Goal: Task Accomplishment & Management: Manage account settings

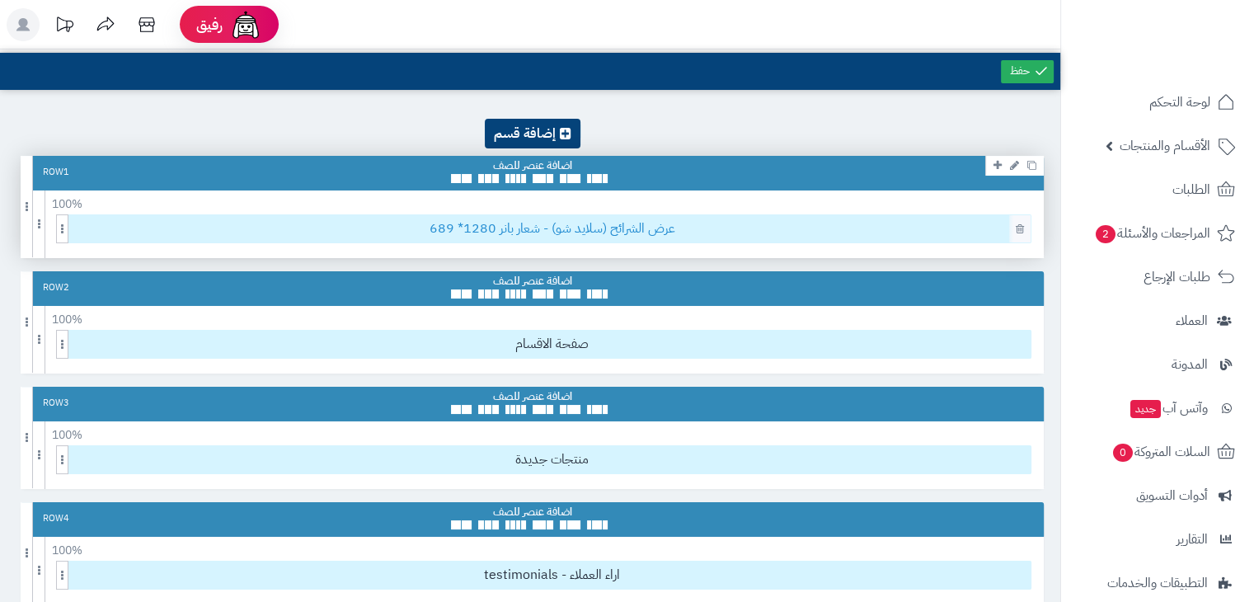
click at [584, 233] on span "عرض الشرائح (سلايد شو) - شعار بانر 1280* 689" at bounding box center [551, 228] width 957 height 27
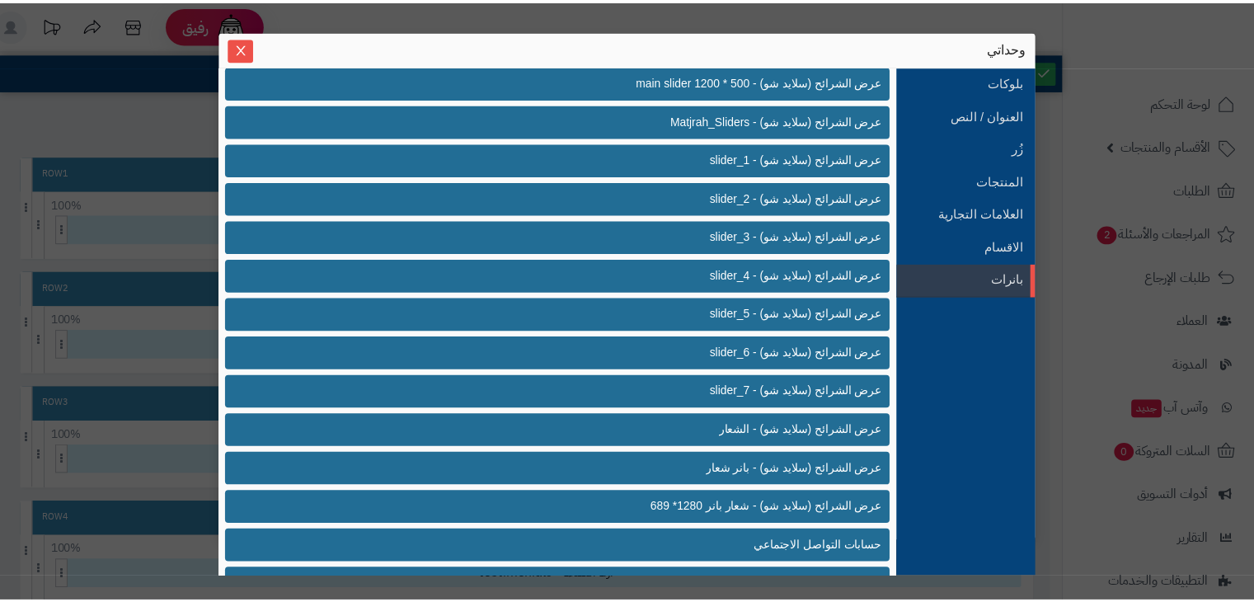
scroll to position [432, 0]
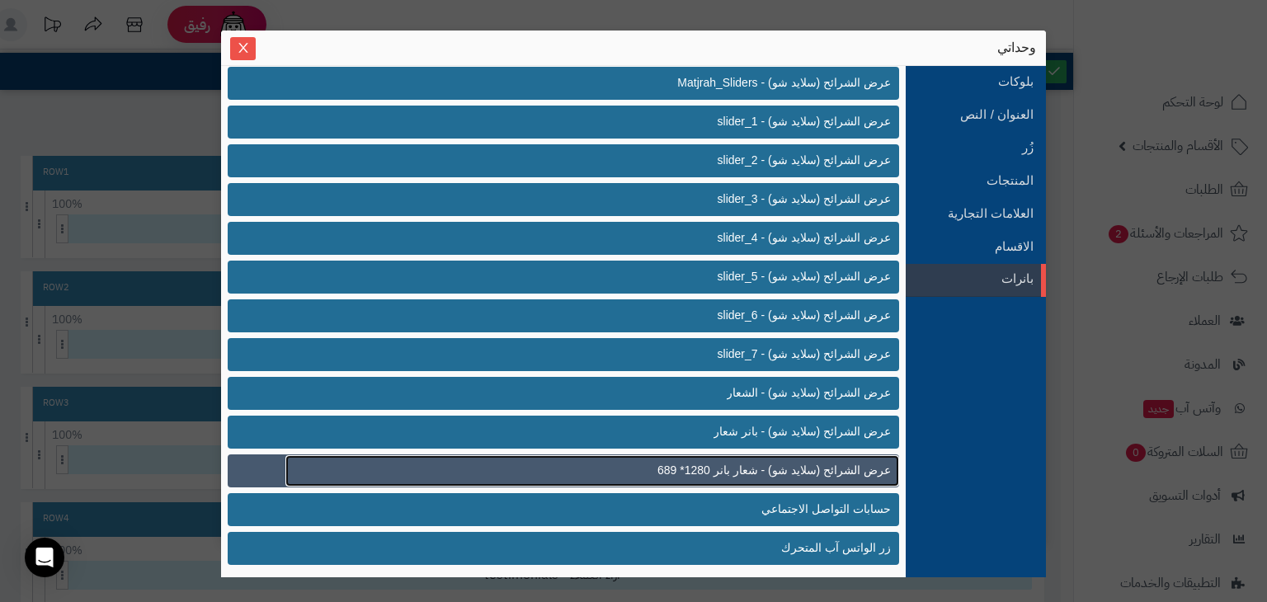
click at [686, 465] on span "عرض الشرائح (سلايد شو) - شعار بانر 1280* 689" at bounding box center [773, 470] width 233 height 17
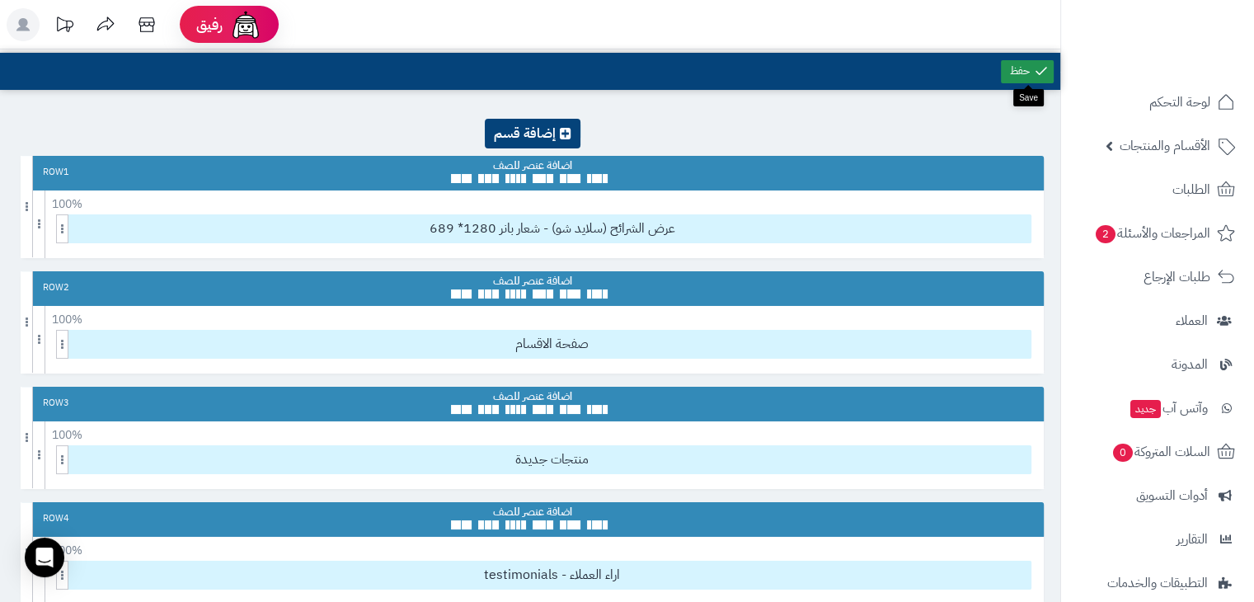
click at [1019, 72] on link at bounding box center [1027, 71] width 53 height 23
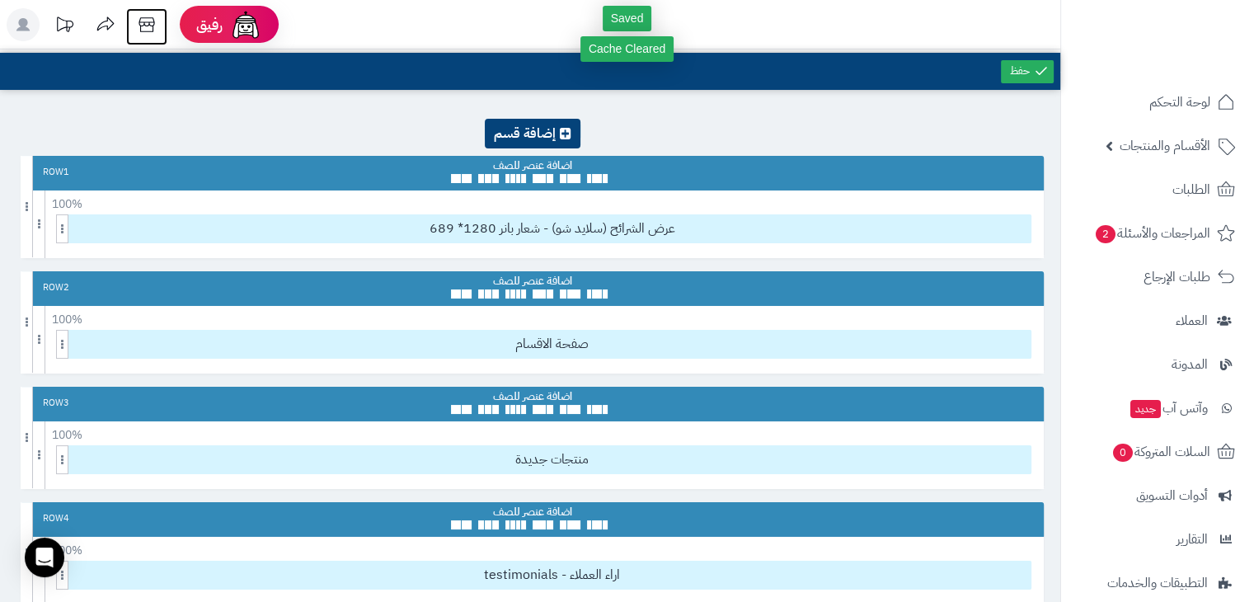
click at [156, 29] on icon at bounding box center [146, 24] width 33 height 33
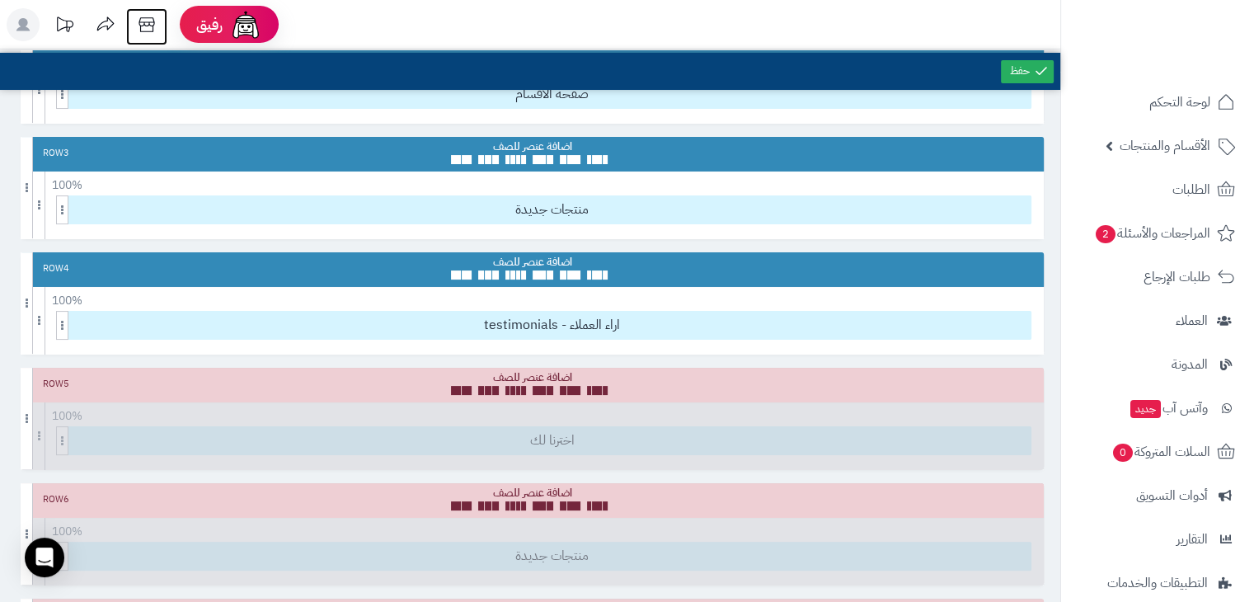
scroll to position [251, 0]
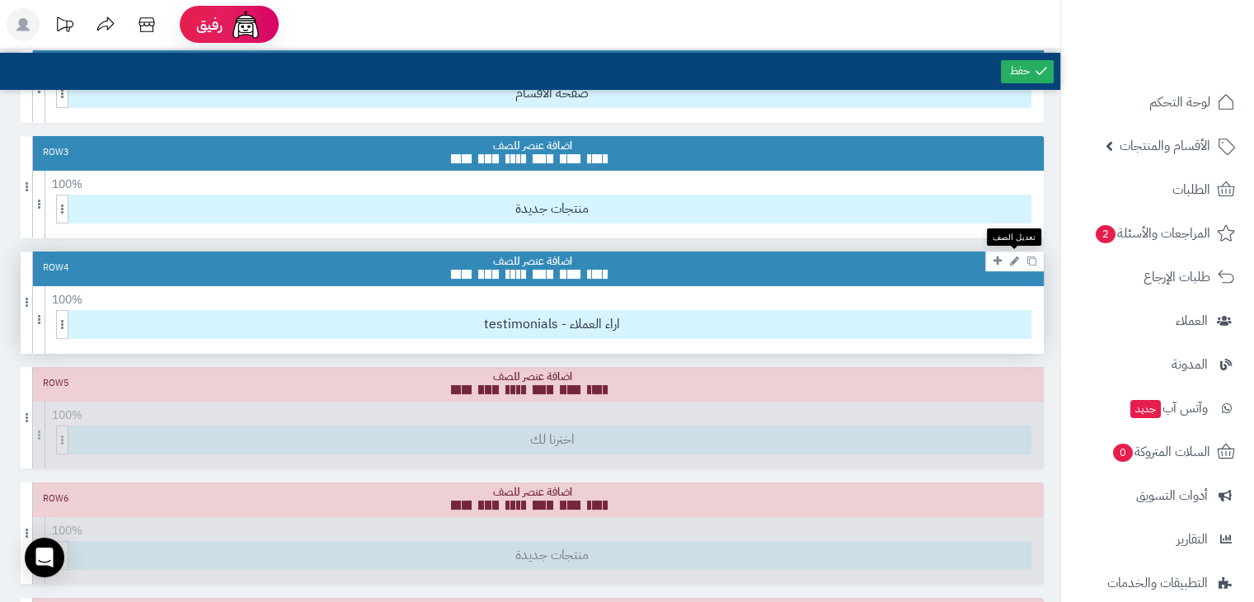
click at [1015, 263] on icon at bounding box center [1014, 261] width 9 height 11
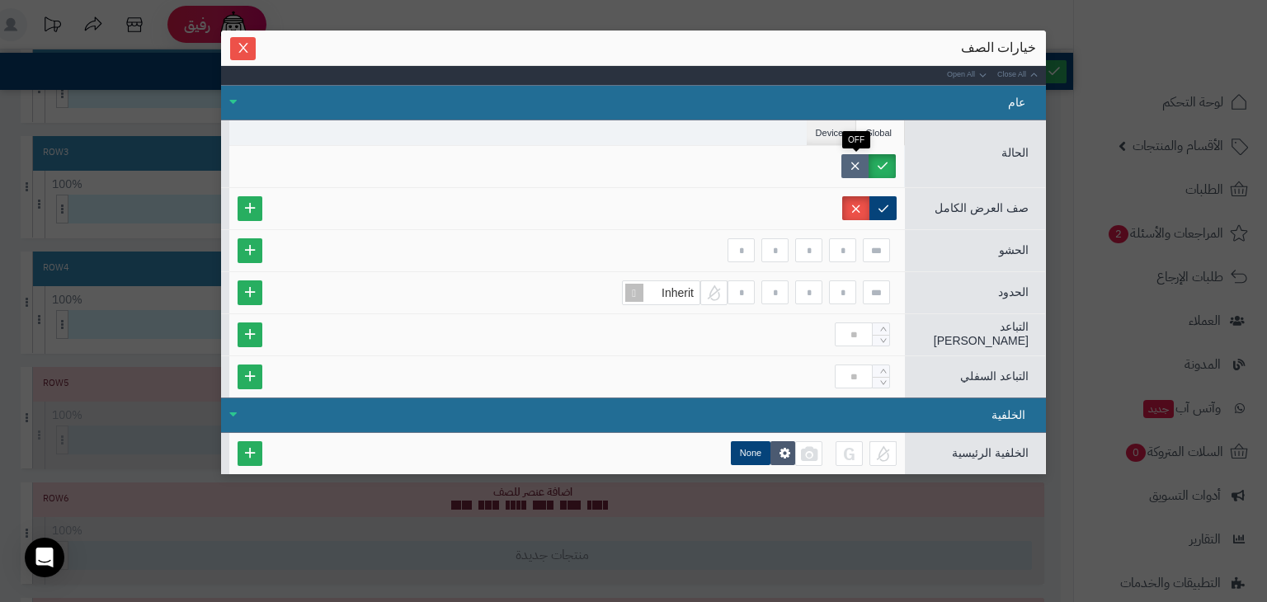
click at [859, 167] on label at bounding box center [854, 166] width 27 height 24
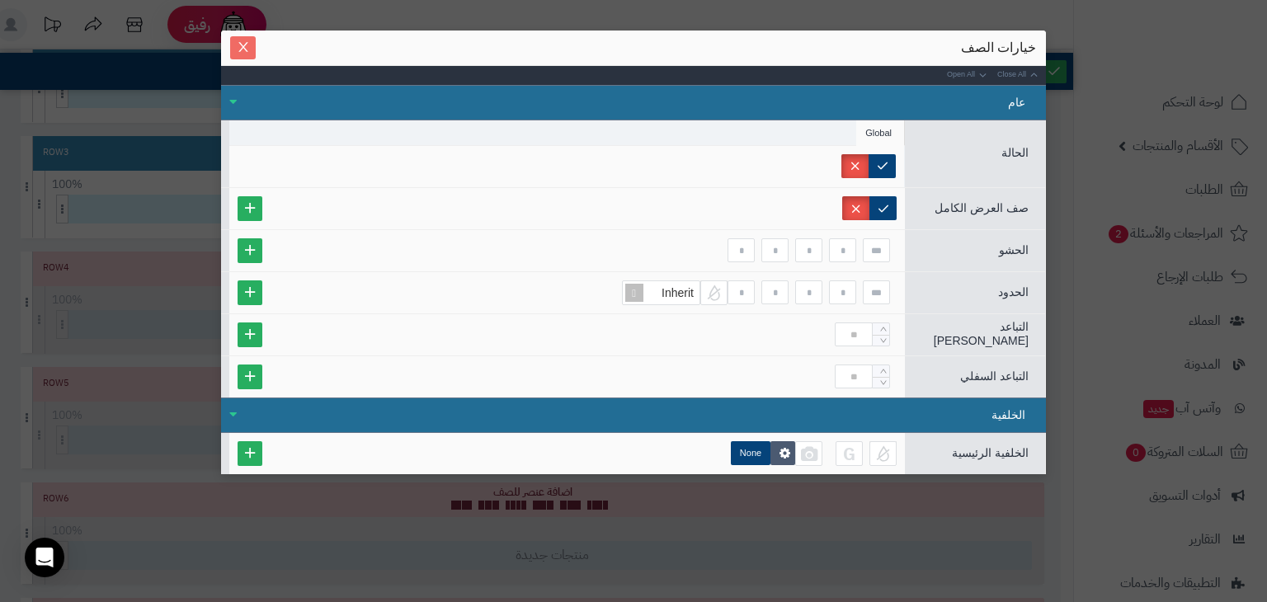
click at [230, 44] on span "Close" at bounding box center [243, 47] width 26 height 14
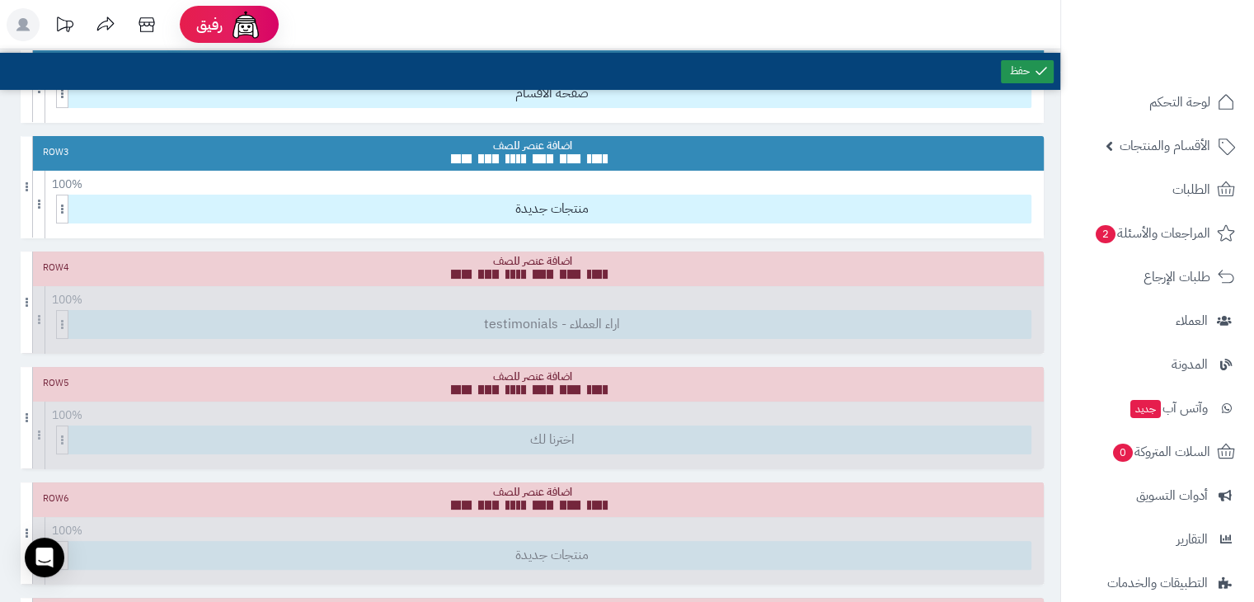
click at [1017, 67] on link at bounding box center [1027, 71] width 53 height 23
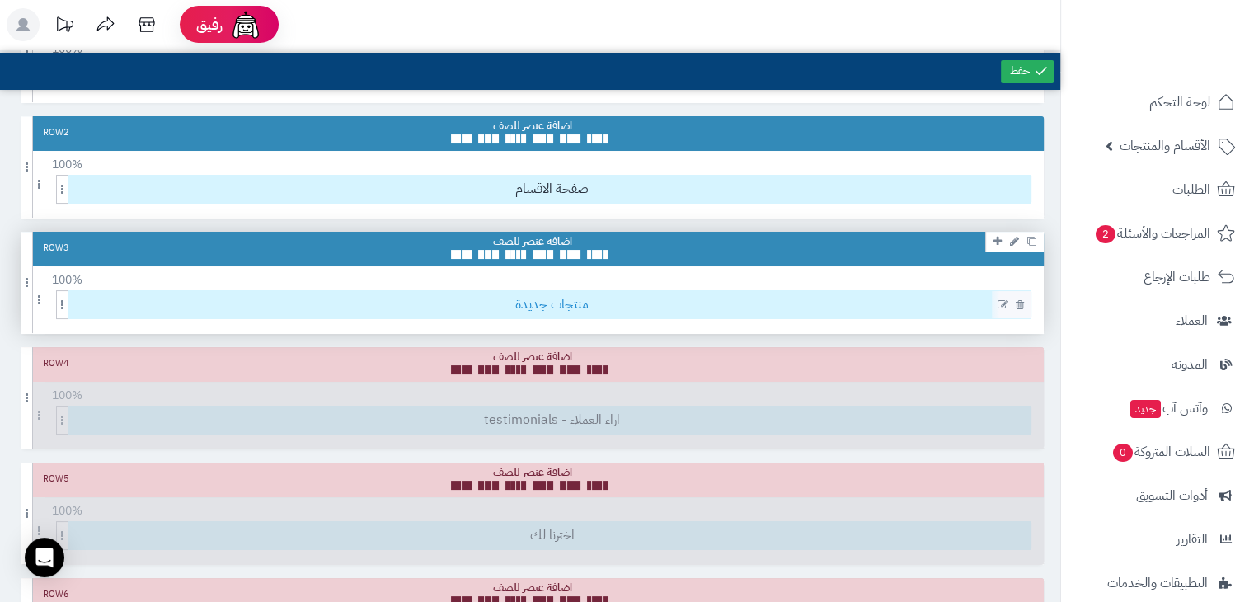
scroll to position [0, 0]
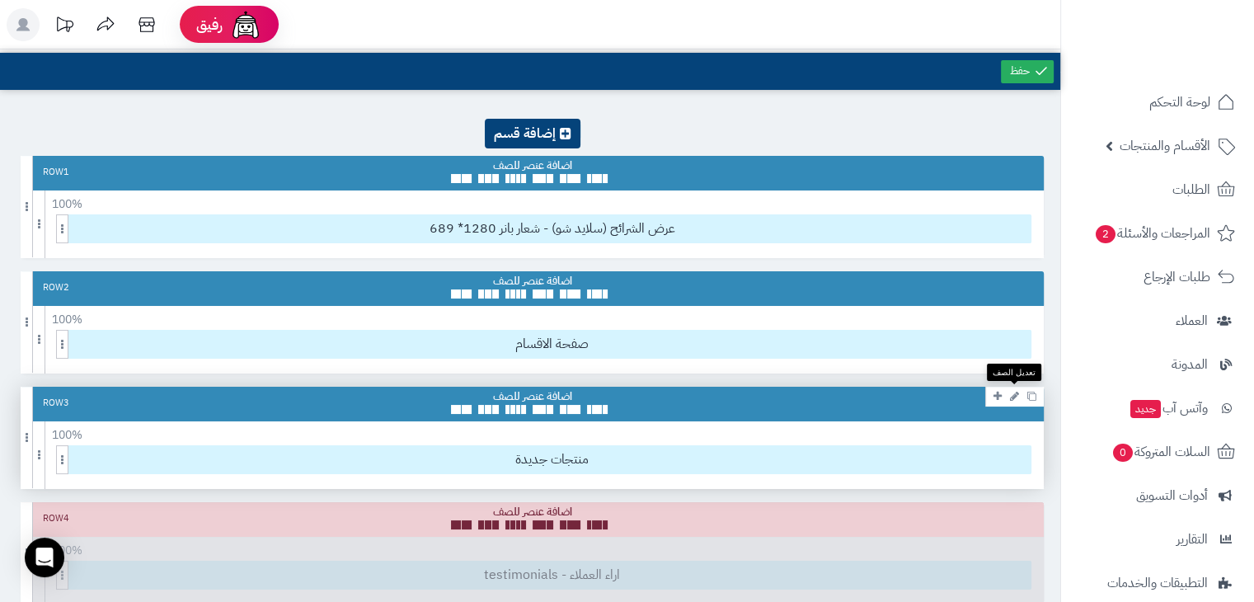
click at [1011, 399] on icon at bounding box center [1014, 396] width 9 height 11
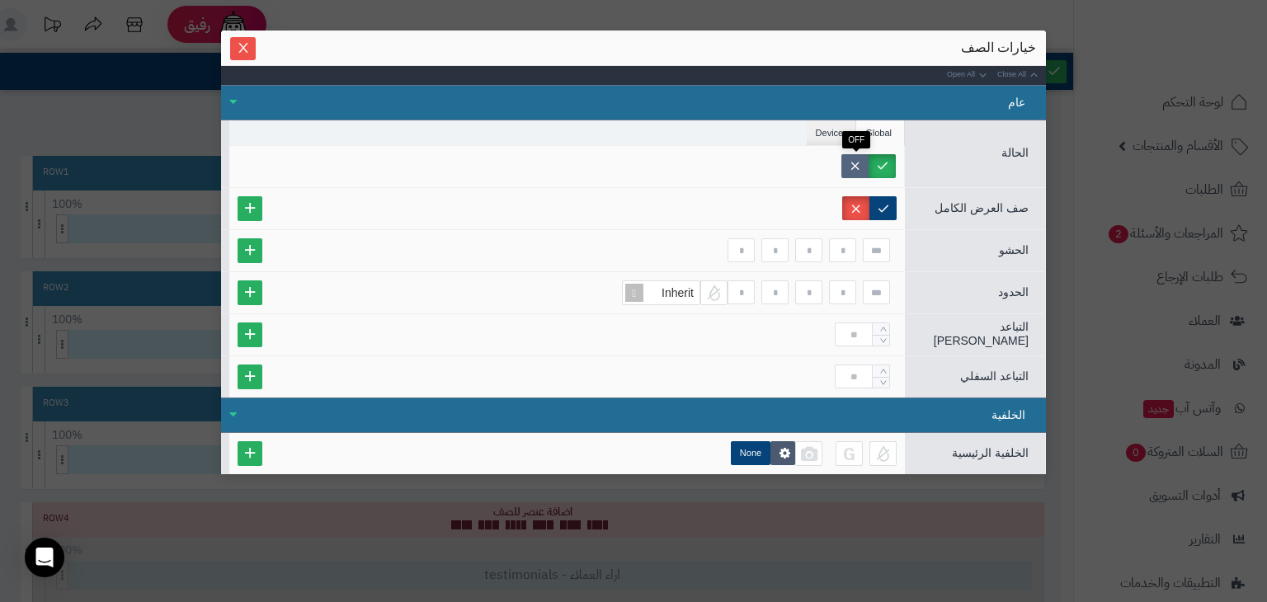
click at [861, 170] on label at bounding box center [854, 166] width 27 height 24
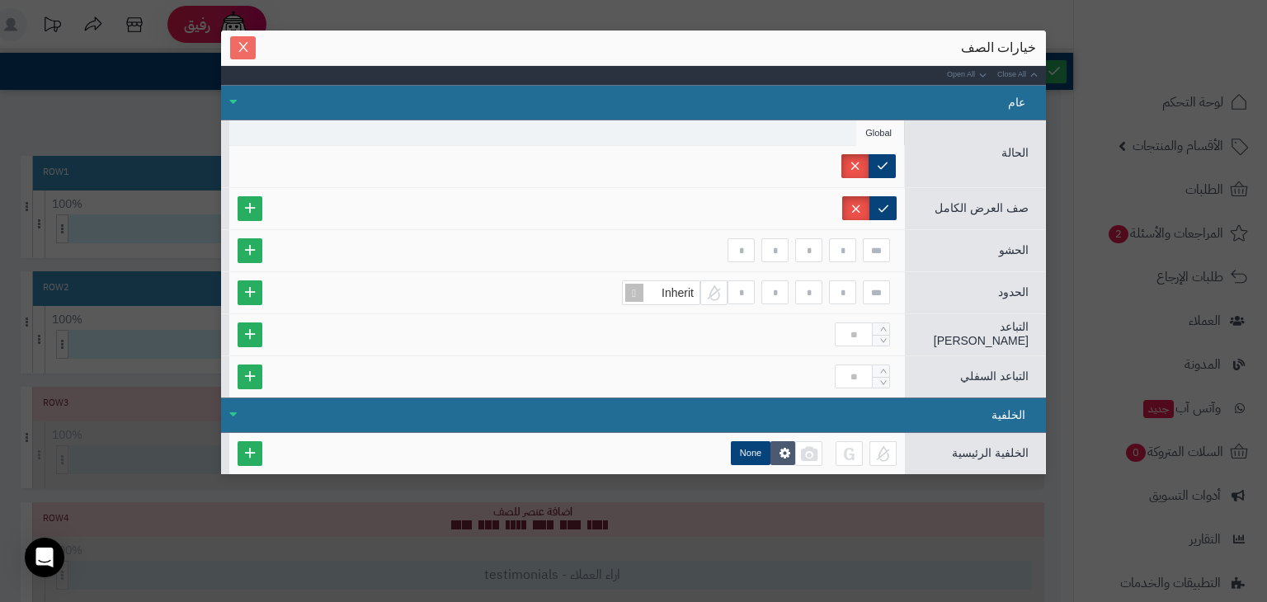
click at [238, 42] on icon "Close" at bounding box center [243, 46] width 13 height 13
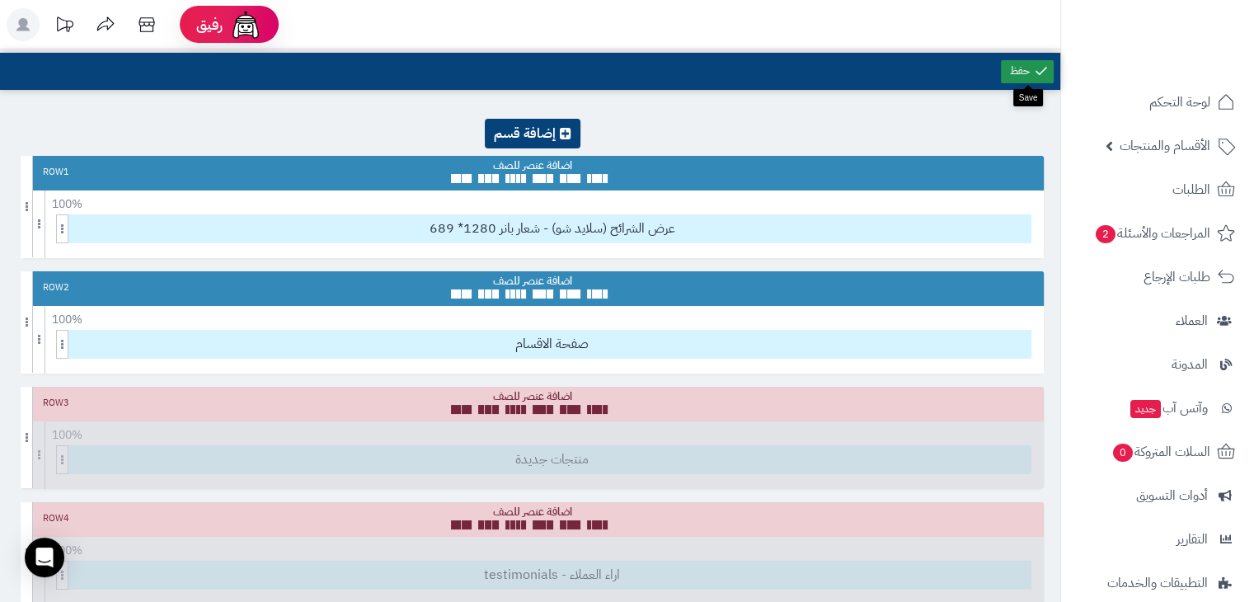
click at [1015, 81] on link at bounding box center [1027, 71] width 53 height 23
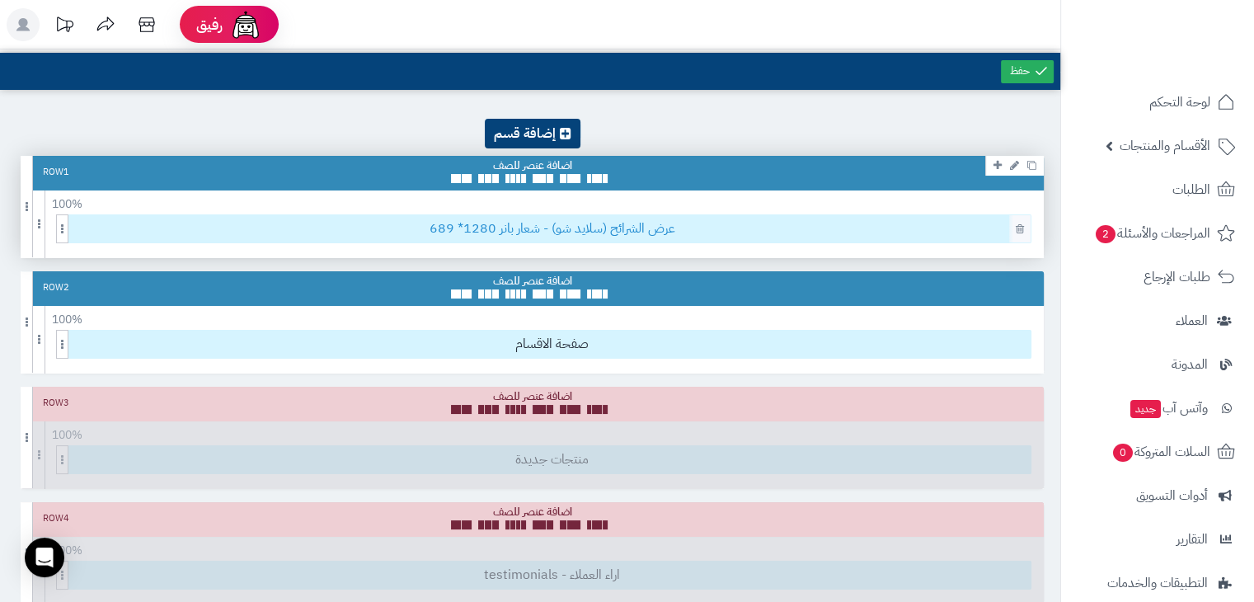
click at [571, 228] on span "عرض الشرائح (سلايد شو) - شعار بانر 1280* 689" at bounding box center [551, 228] width 957 height 27
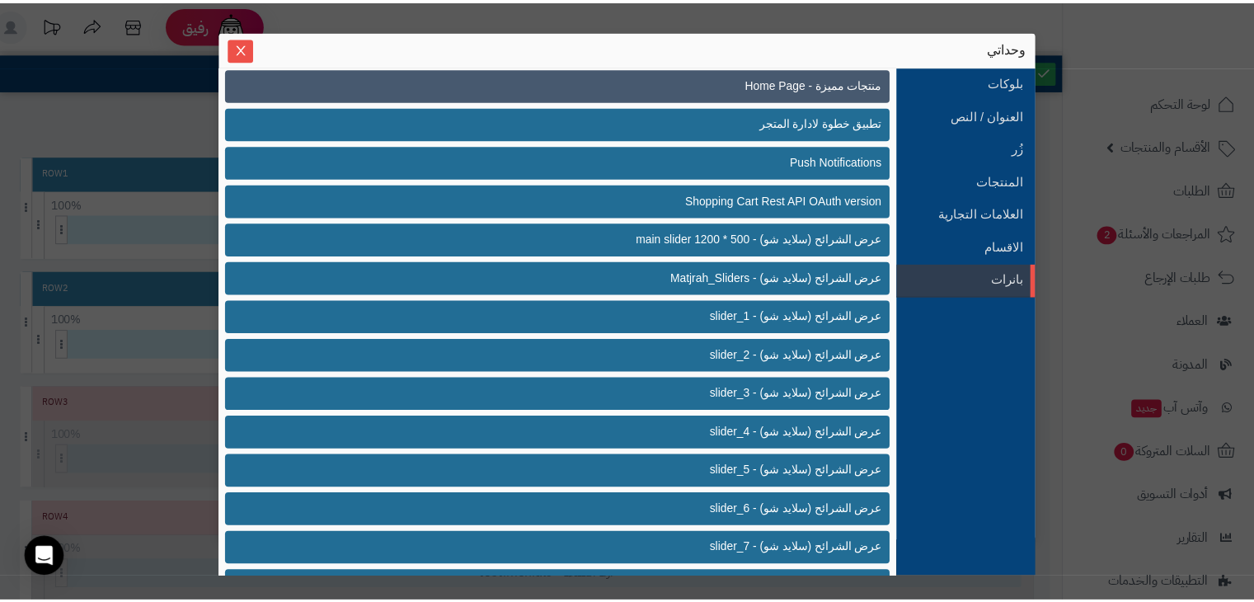
scroll to position [432, 0]
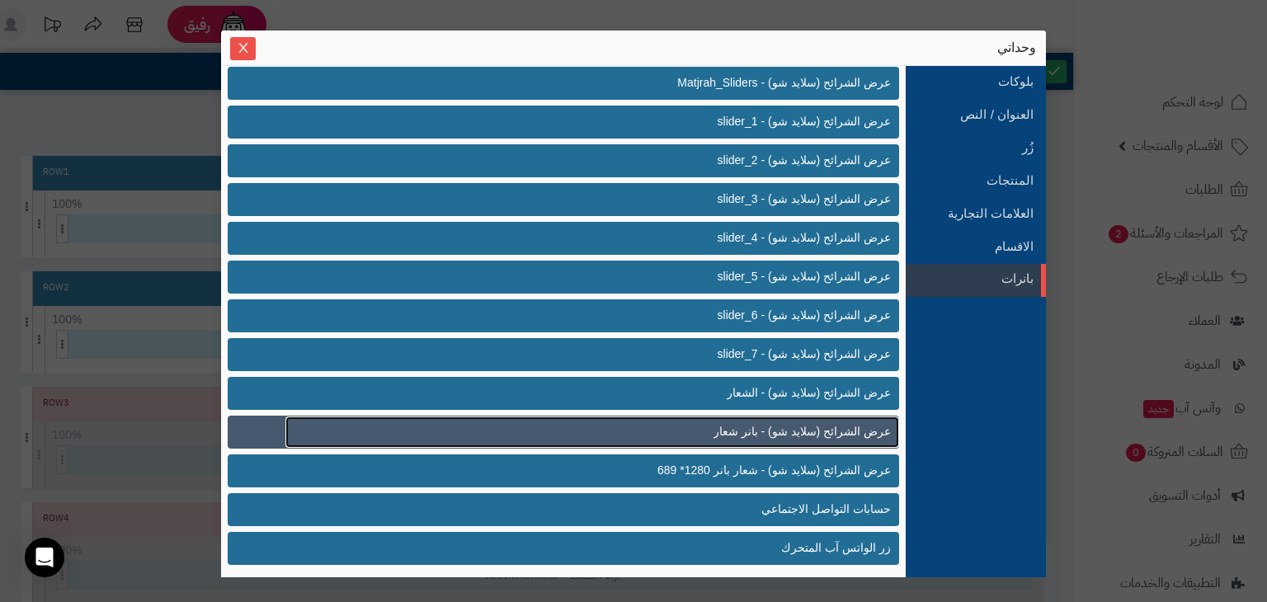
click at [731, 433] on span "عرض الشرائح (سلايد شو) - بانر شعار" at bounding box center [801, 431] width 177 height 17
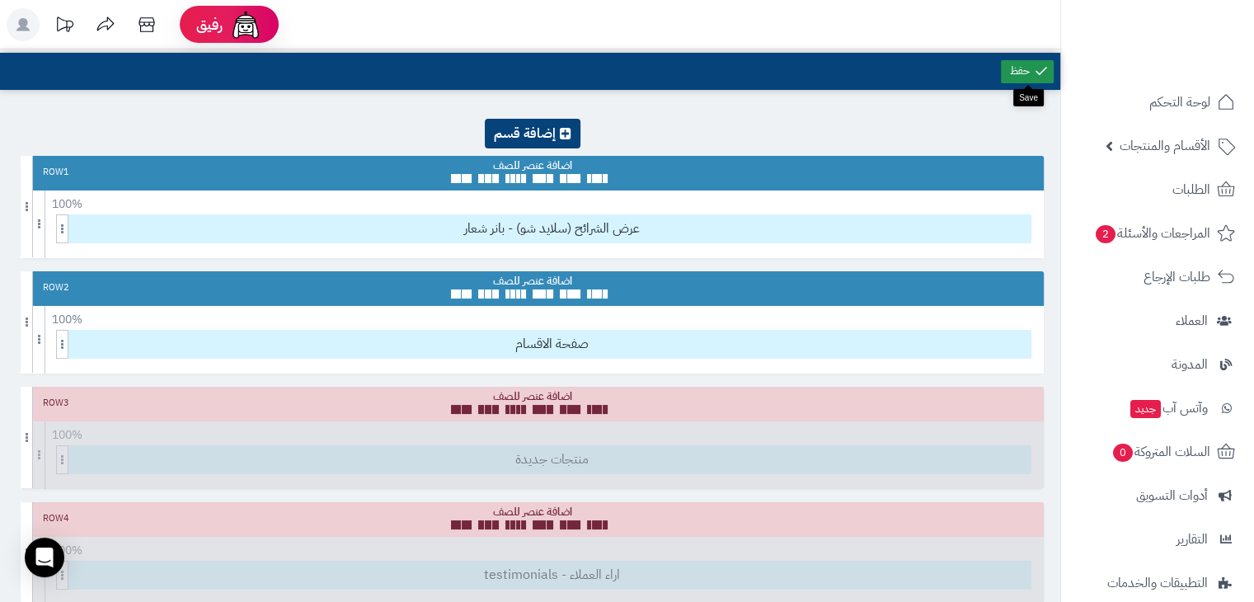
click at [1024, 73] on link at bounding box center [1027, 71] width 53 height 23
click at [1016, 77] on link at bounding box center [1027, 71] width 53 height 23
click at [154, 24] on icon at bounding box center [147, 24] width 16 height 15
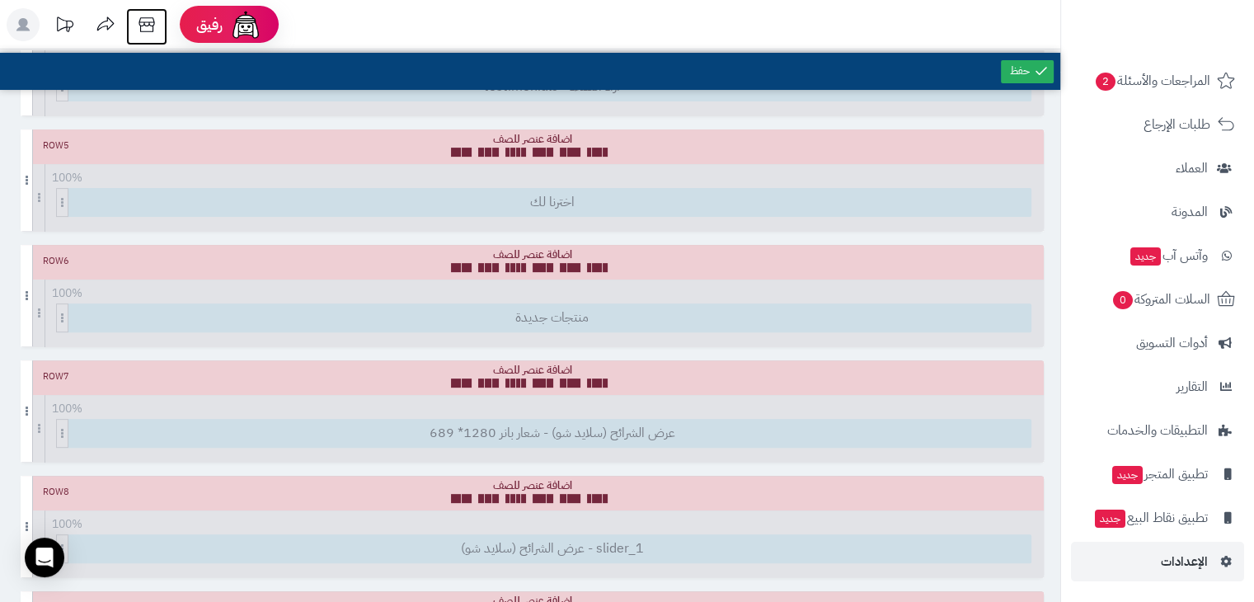
scroll to position [541, 0]
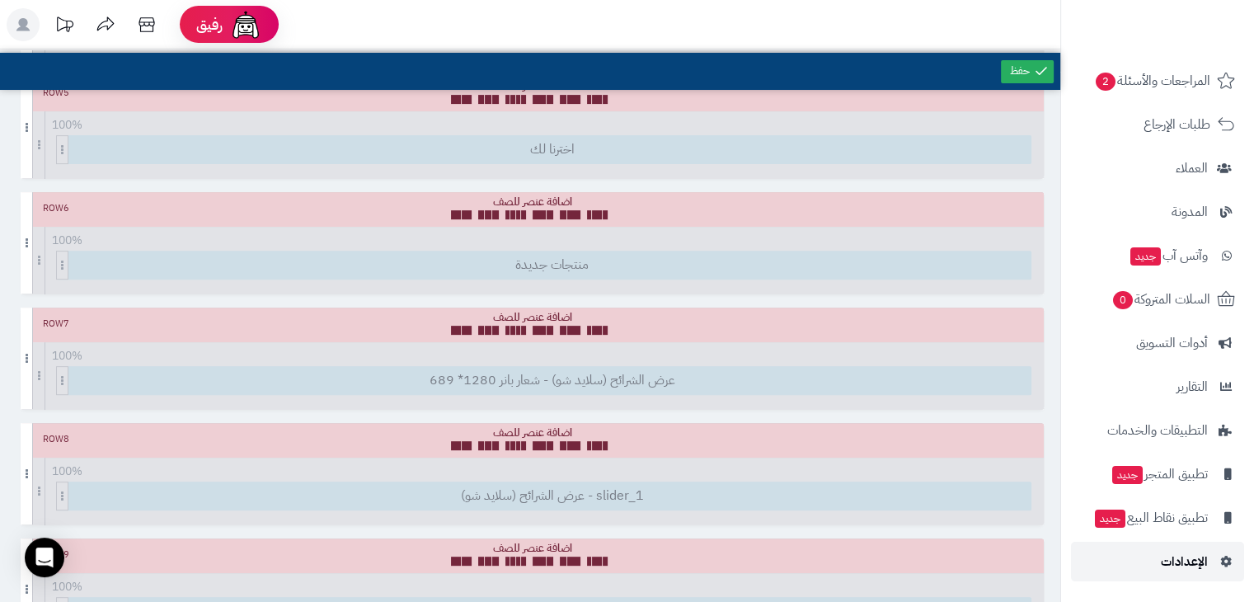
click at [1148, 558] on link "الإعدادات" at bounding box center [1157, 562] width 173 height 40
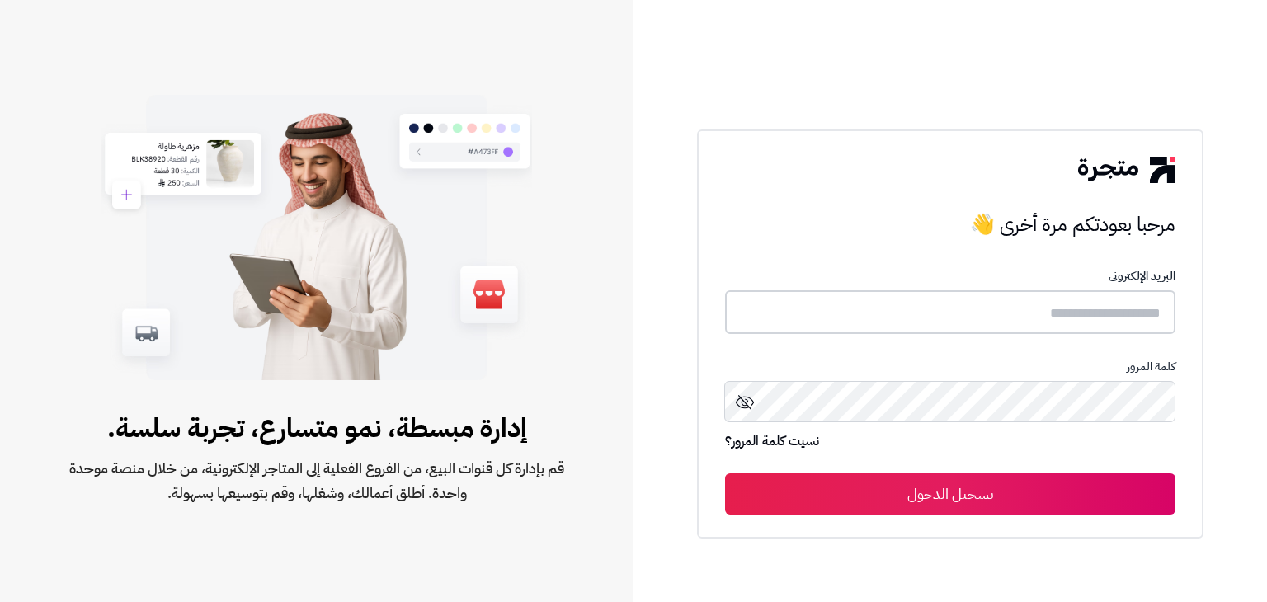
type input "**********"
click at [826, 476] on button "تسجيل الدخول" at bounding box center [950, 493] width 450 height 41
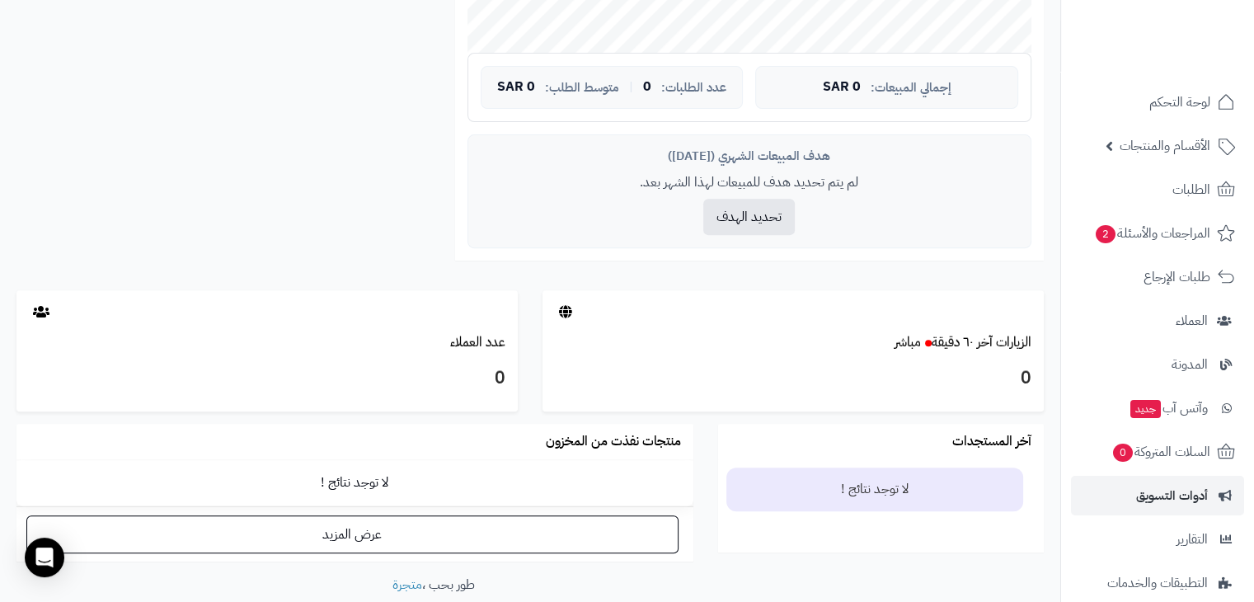
scroll to position [153, 0]
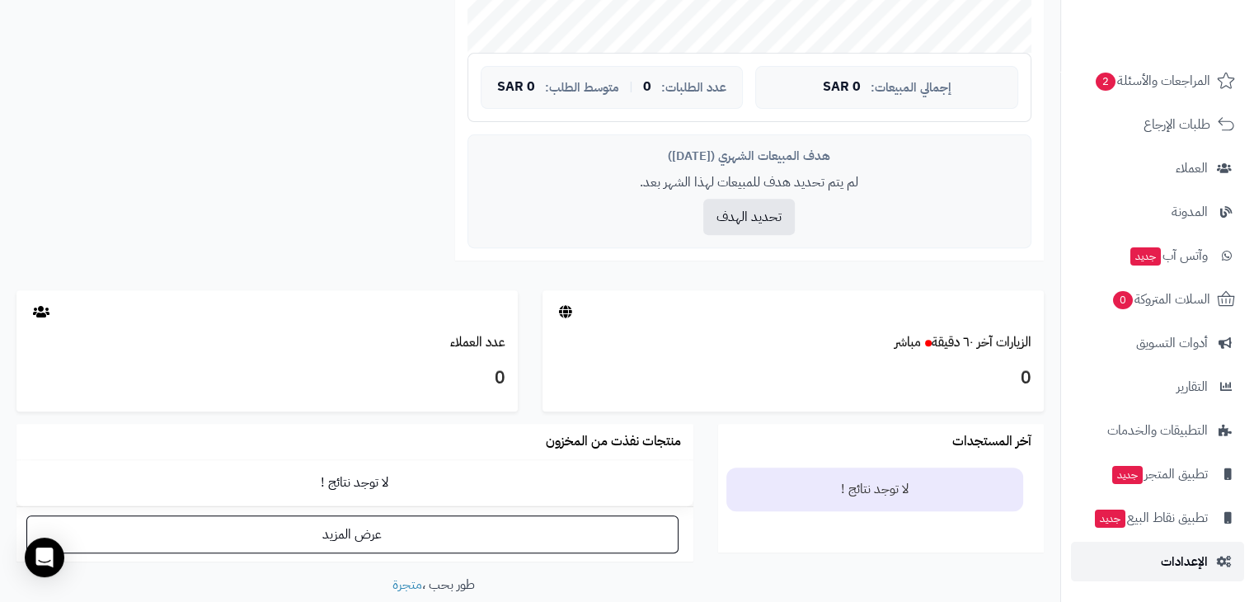
click at [1149, 567] on link "الإعدادات" at bounding box center [1157, 562] width 173 height 40
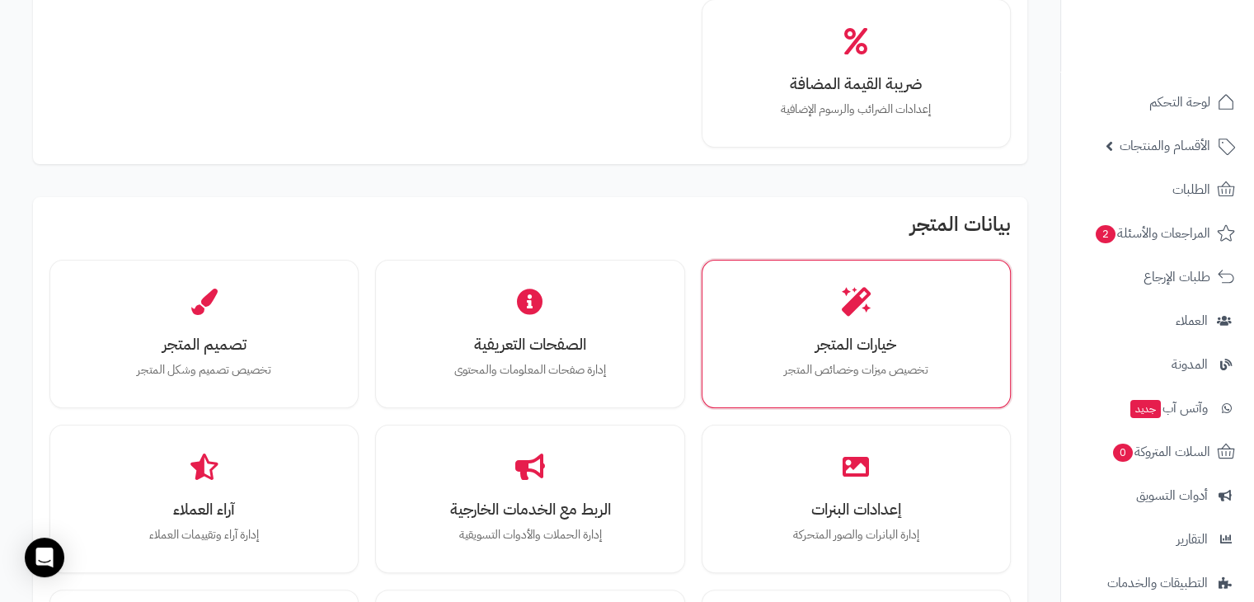
scroll to position [326, 0]
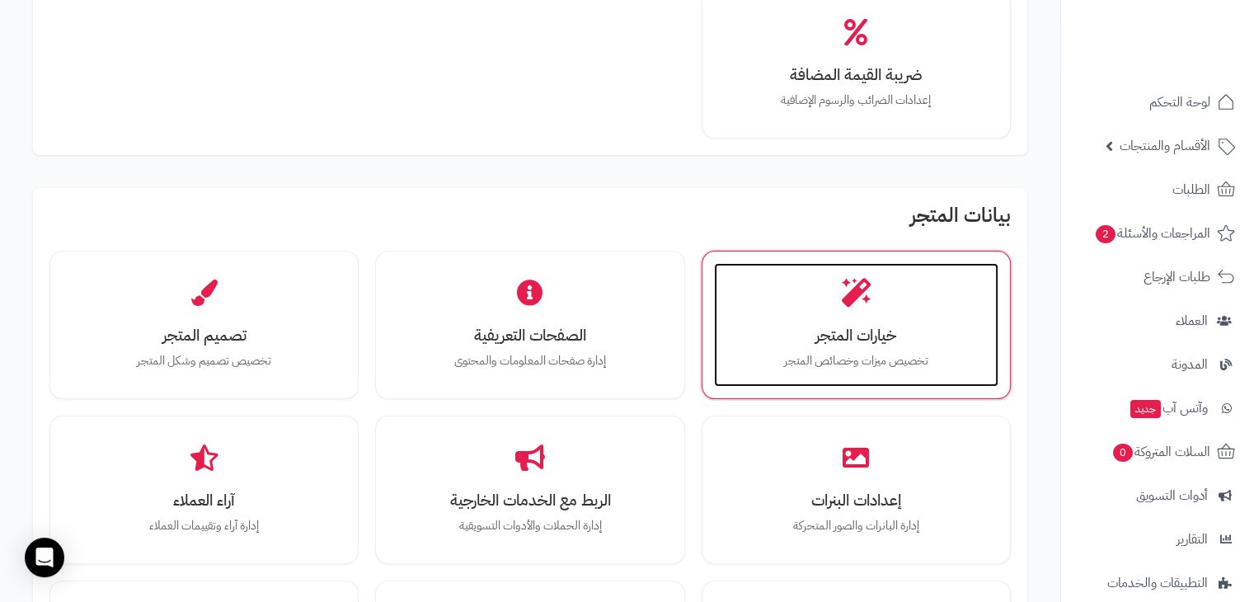
click at [871, 352] on p "تخصيص ميزات وخصائص المتجر" at bounding box center [857, 361] width 252 height 18
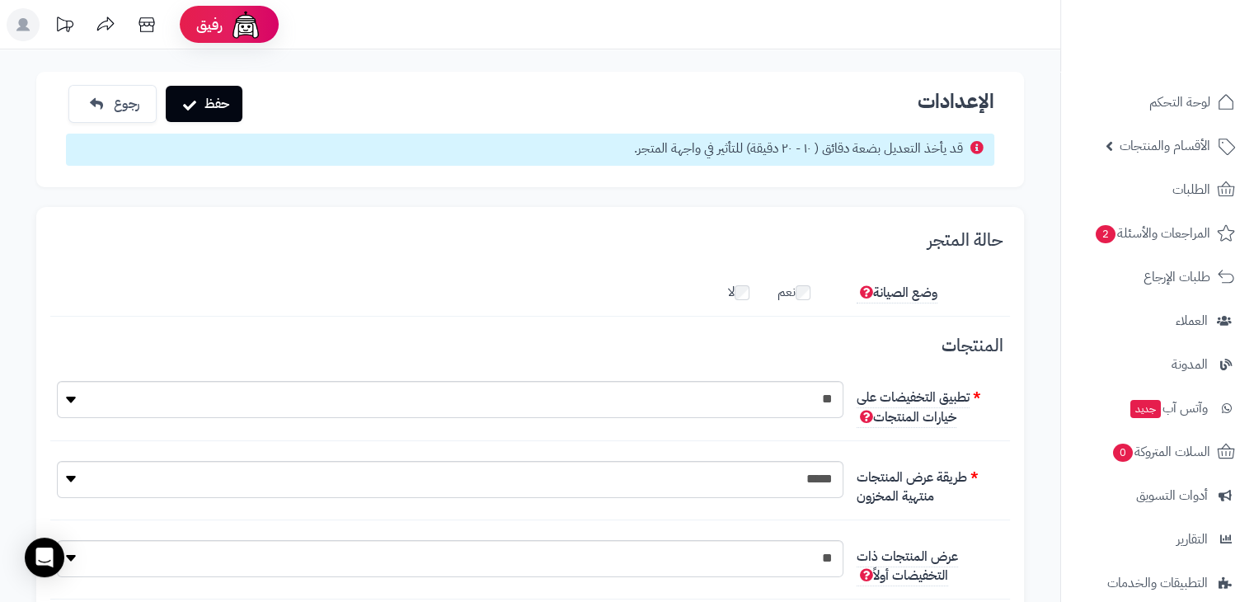
scroll to position [12, 0]
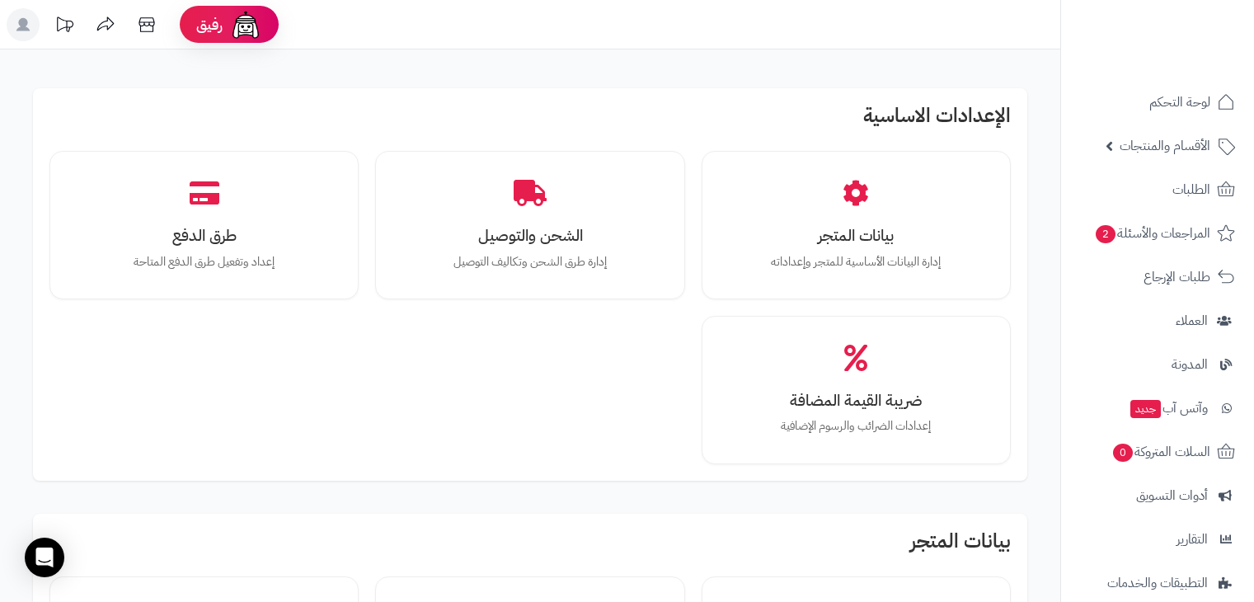
scroll to position [326, 0]
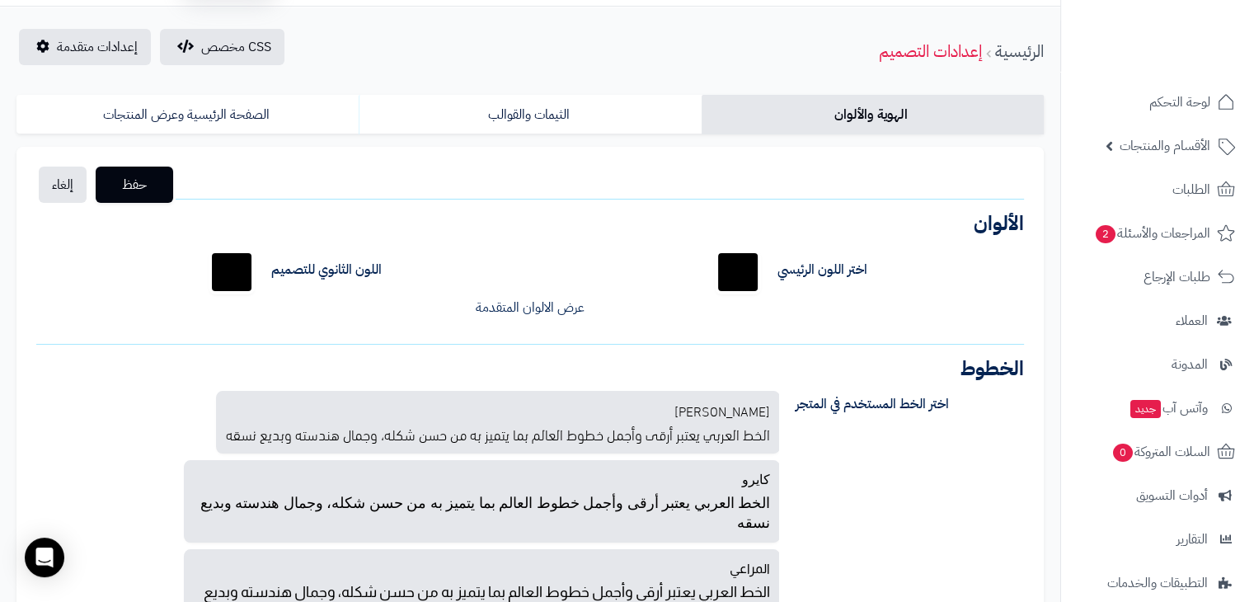
scroll to position [155, 0]
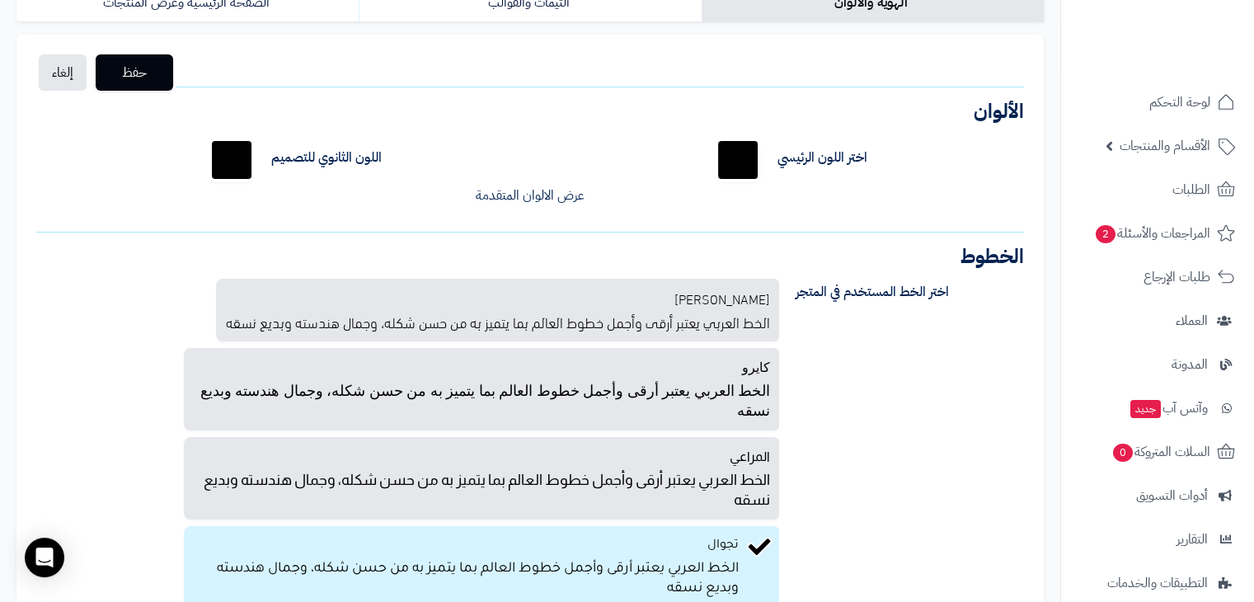
click at [517, 194] on div "اختر اللون الرئيسي ******* اللون الثانوي للتصميم ******* لون خلفية الجزء [PERSO…" at bounding box center [530, 169] width 1013 height 96
click at [517, 194] on link "عرض الالوان المتقدمة" at bounding box center [530, 196] width 109 height 20
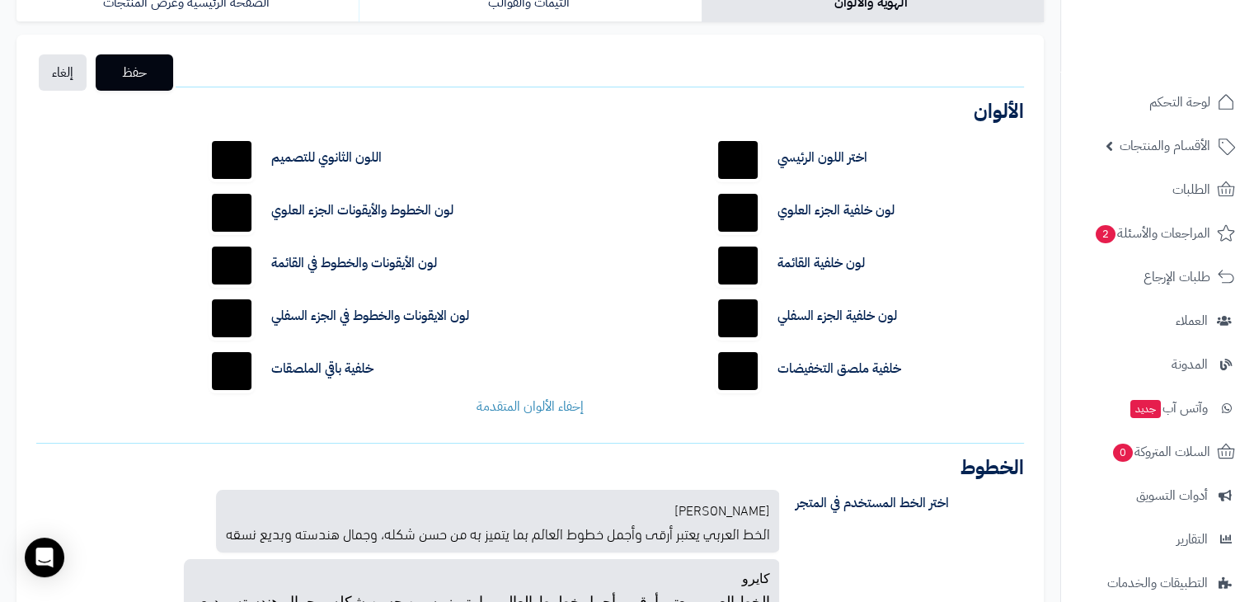
click at [747, 310] on input "*******" at bounding box center [738, 318] width 53 height 53
click at [233, 322] on input "*******" at bounding box center [231, 318] width 53 height 53
type input "*******"
click at [152, 323] on div "اختر اللون الرئيسي ******* اللون الثانوي للتصميم ******* لون خلفية الجزء العلوي…" at bounding box center [530, 275] width 1013 height 308
click at [747, 322] on input "*******" at bounding box center [738, 318] width 53 height 53
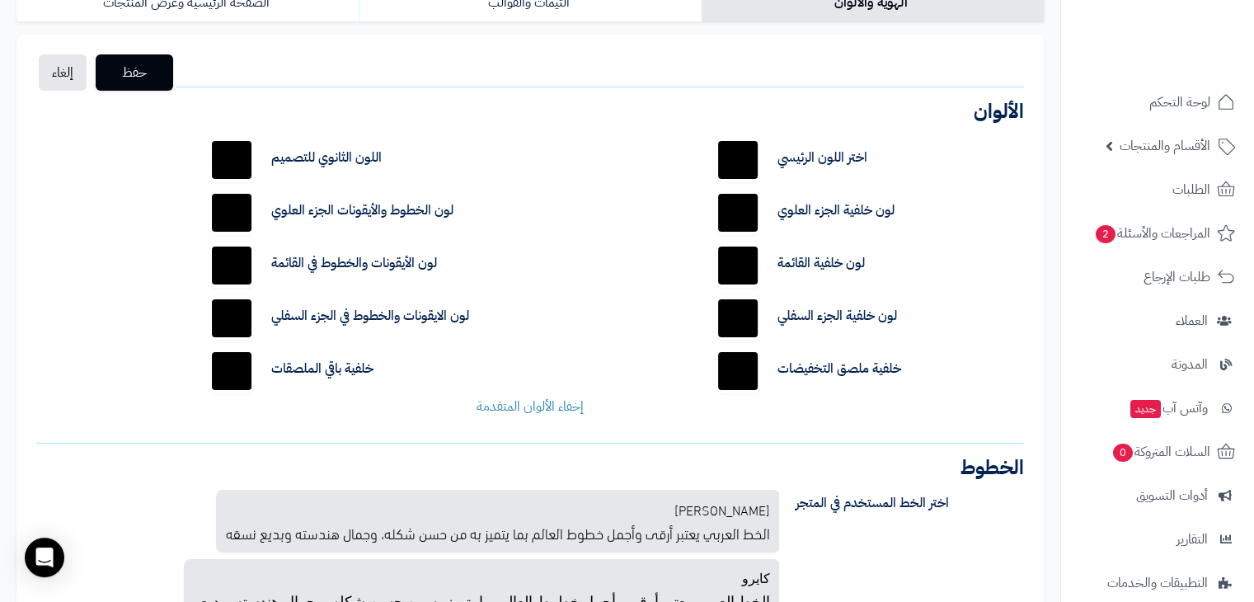
type input "*******"
click at [957, 377] on div "خلفية ملصق التخفيضات *******" at bounding box center [867, 371] width 337 height 53
click at [138, 77] on span "حفظ" at bounding box center [134, 72] width 51 height 20
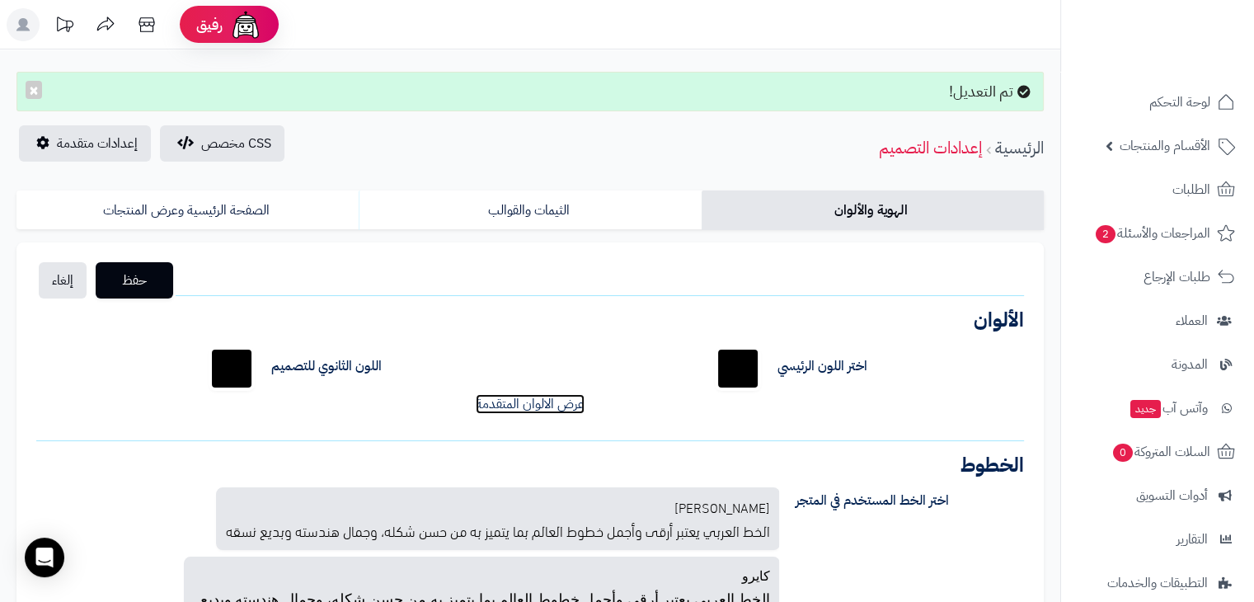
click at [529, 411] on link "عرض الالوان المتقدمة" at bounding box center [530, 404] width 109 height 20
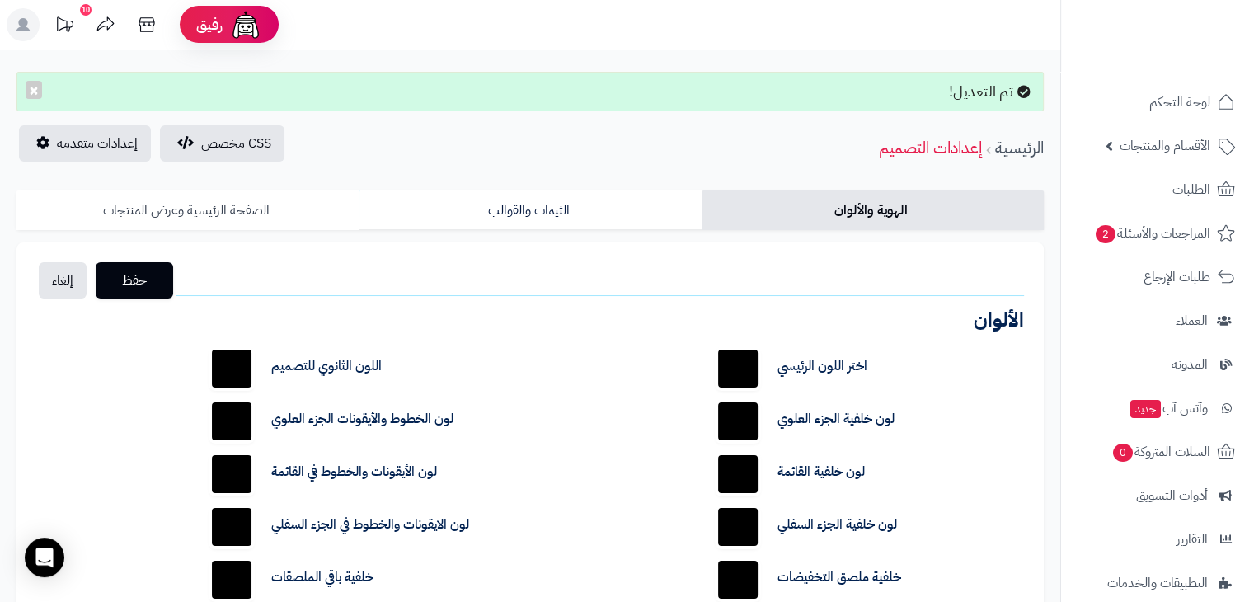
click at [222, 221] on link "الصفحة الرئيسية وعرض المنتجات" at bounding box center [187, 211] width 342 height 40
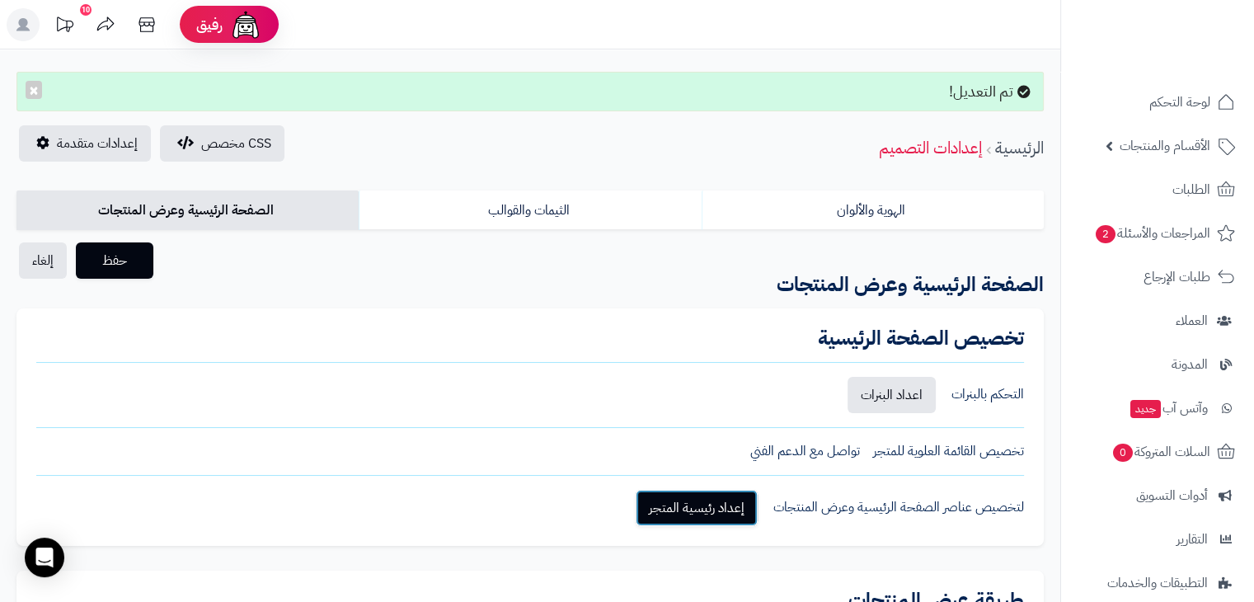
click at [665, 490] on link "إعداد رئيسية المتجر" at bounding box center [697, 508] width 122 height 36
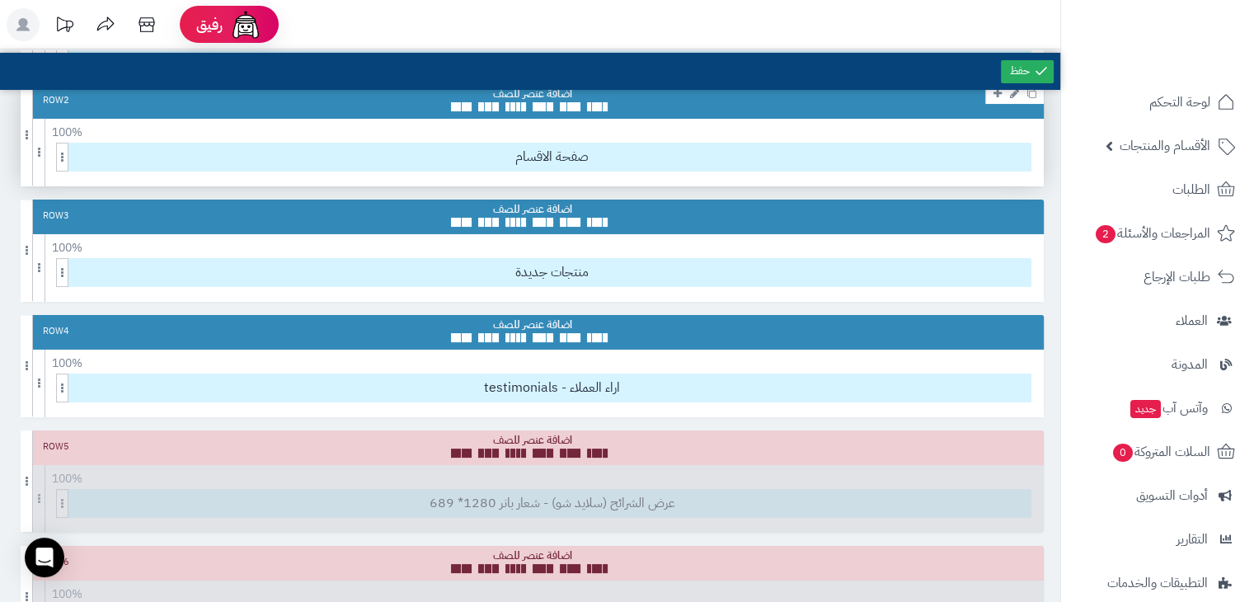
scroll to position [190, 0]
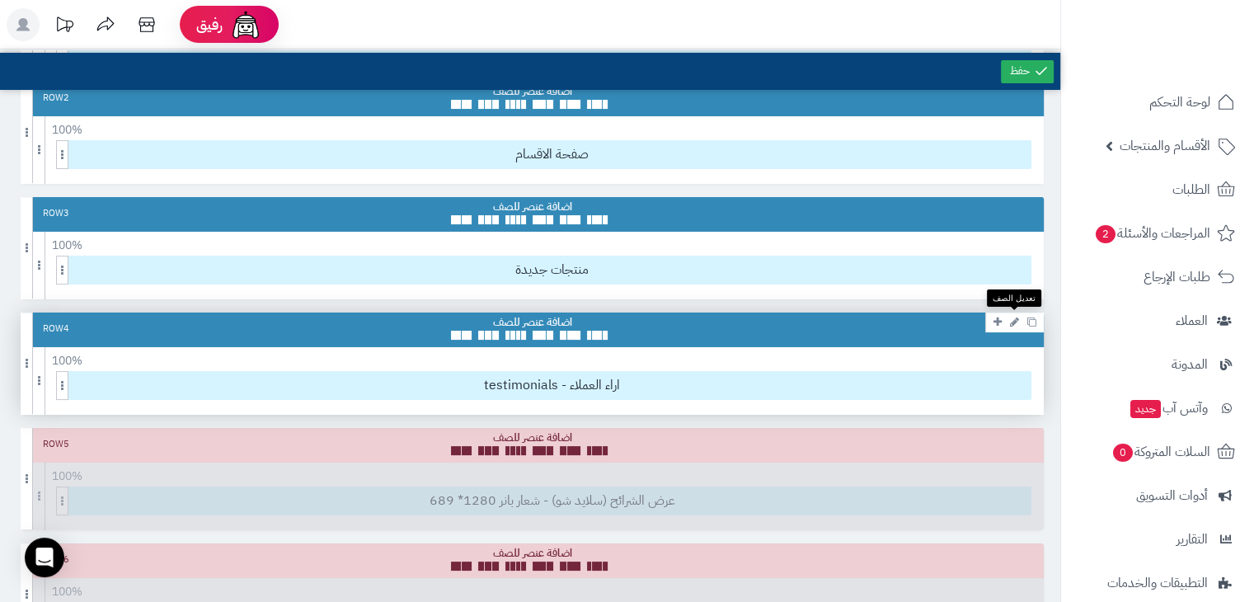
click at [1013, 318] on icon at bounding box center [1014, 322] width 9 height 11
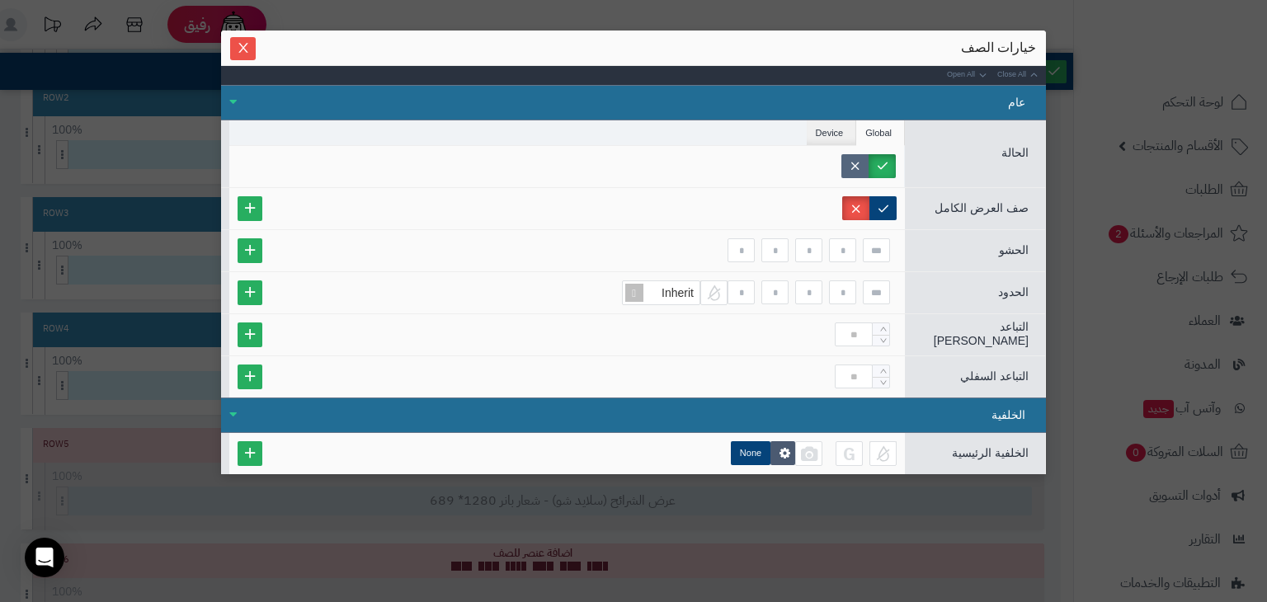
click at [854, 164] on label at bounding box center [854, 166] width 27 height 24
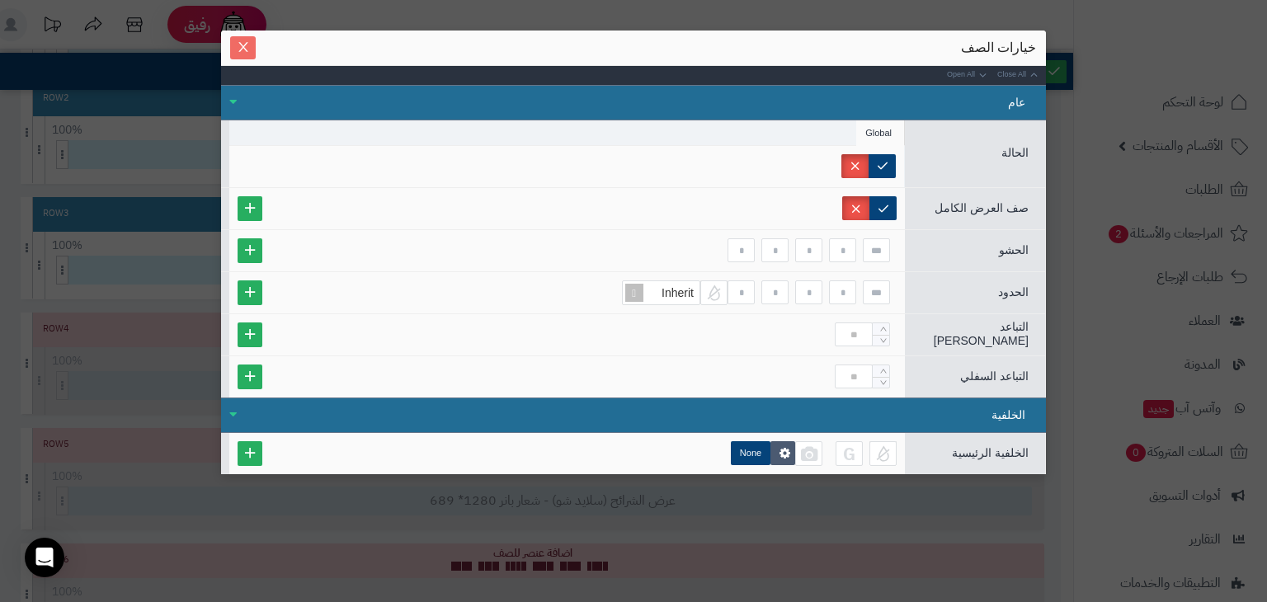
click at [242, 44] on icon "Close" at bounding box center [243, 46] width 13 height 13
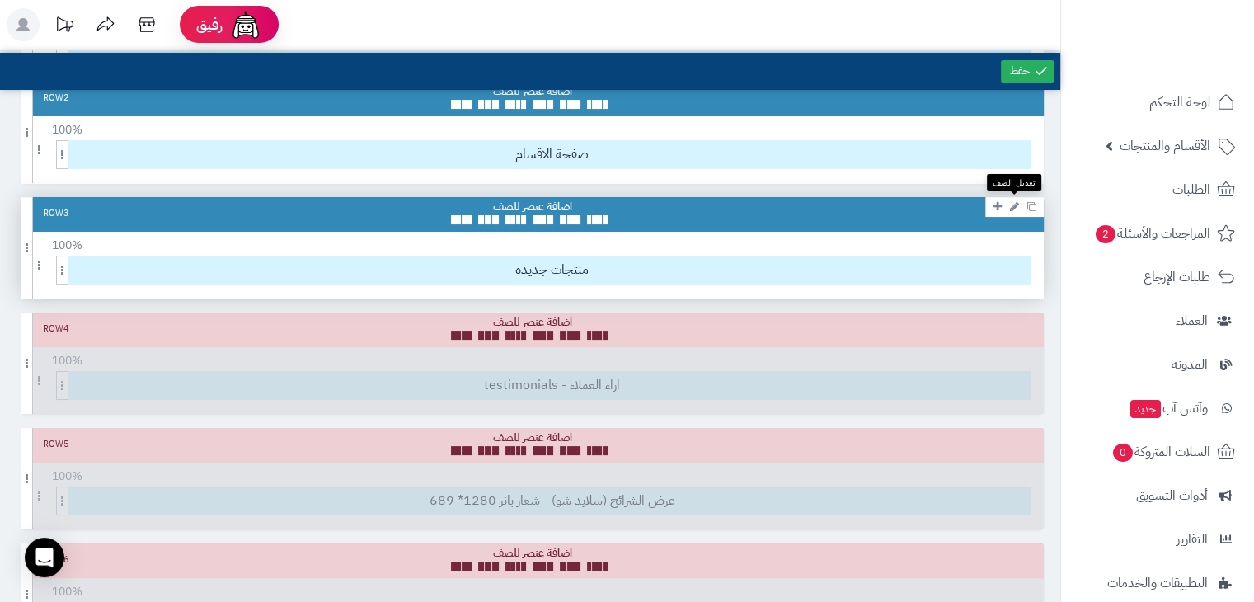
click at [1013, 205] on icon at bounding box center [1014, 206] width 9 height 11
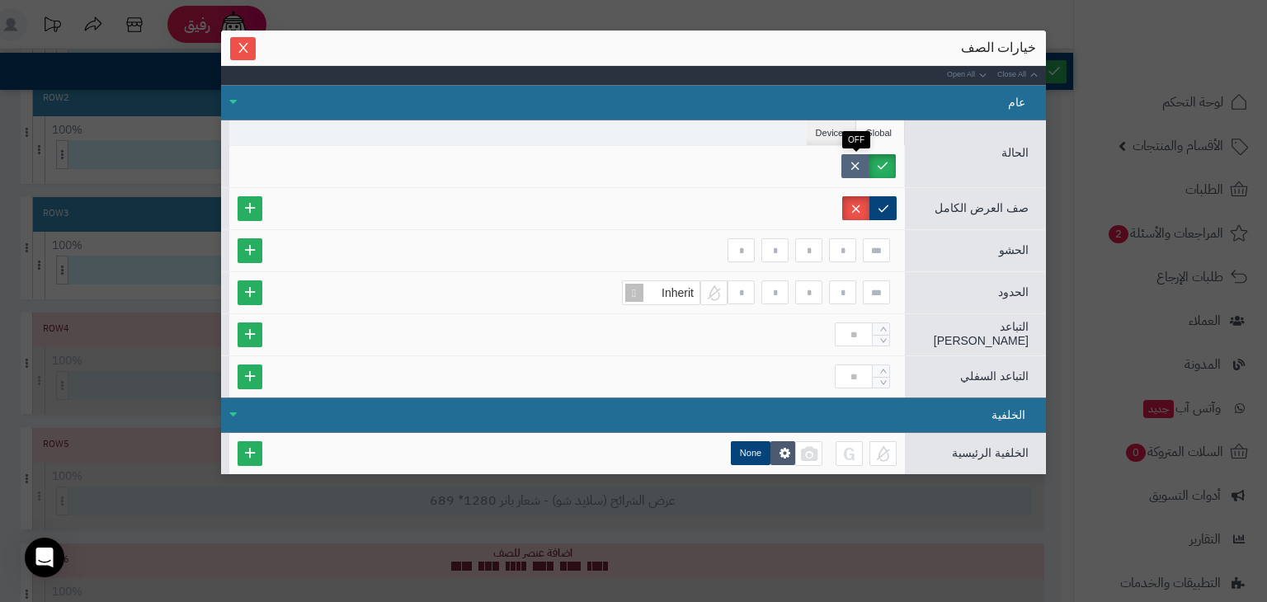
click at [860, 170] on label at bounding box center [854, 166] width 27 height 24
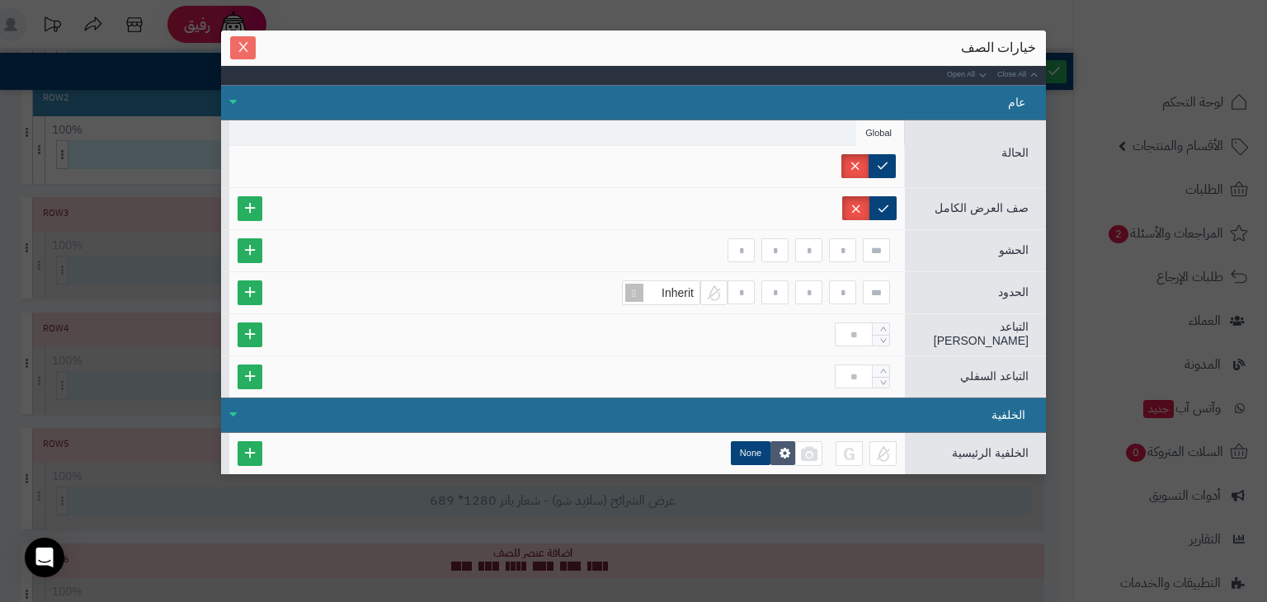
click at [239, 45] on icon "Close" at bounding box center [243, 46] width 13 height 13
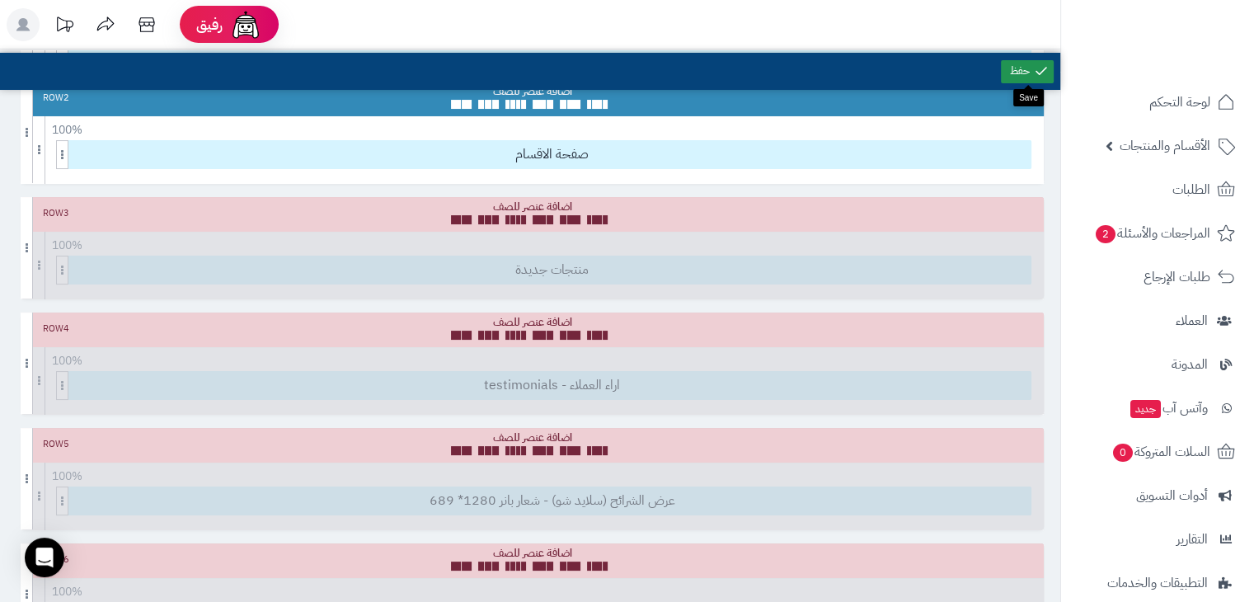
click at [1033, 70] on link at bounding box center [1027, 71] width 53 height 23
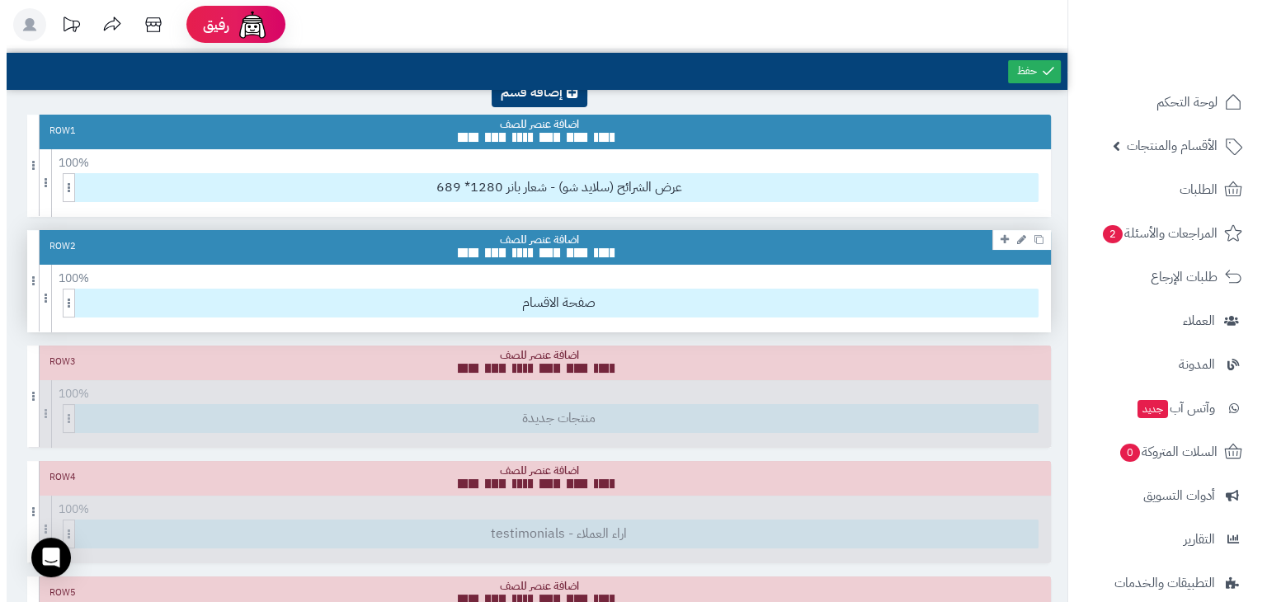
scroll to position [0, 0]
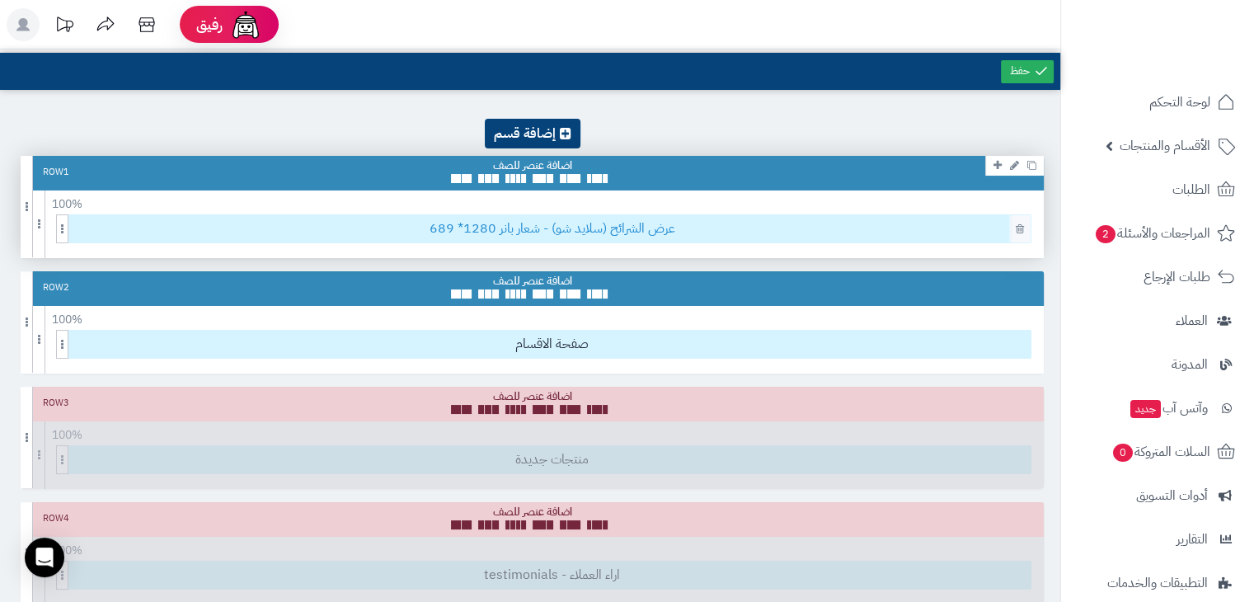
click at [557, 225] on span "عرض الشرائح (سلايد شو) - شعار بانر 1280* 689" at bounding box center [551, 228] width 957 height 27
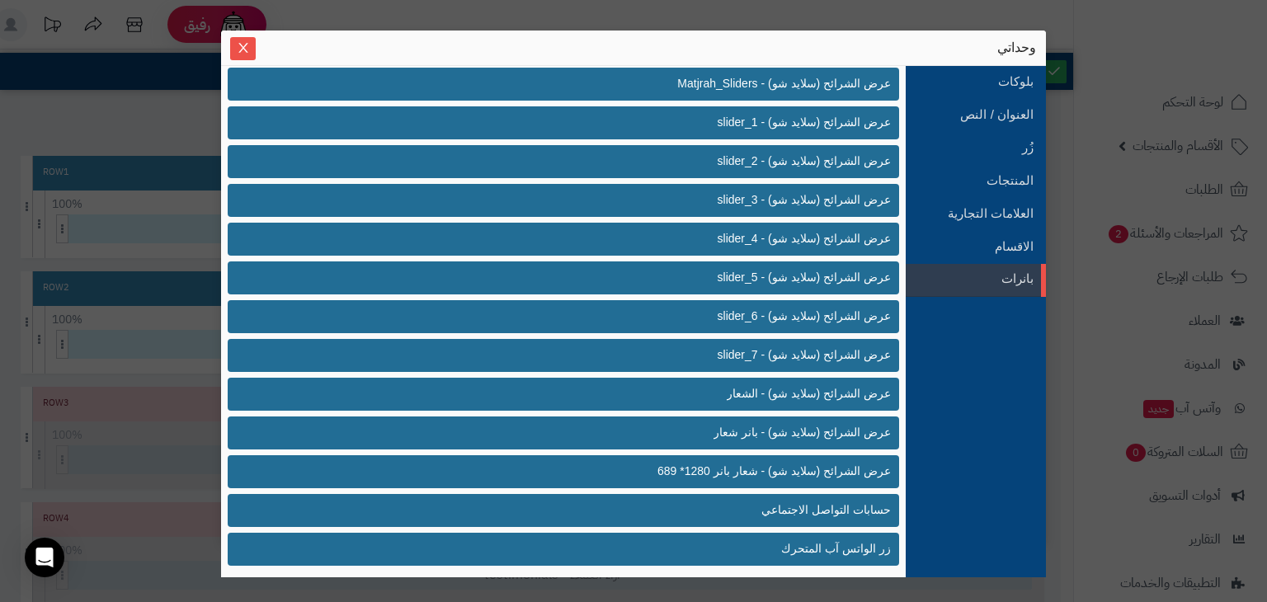
scroll to position [432, 0]
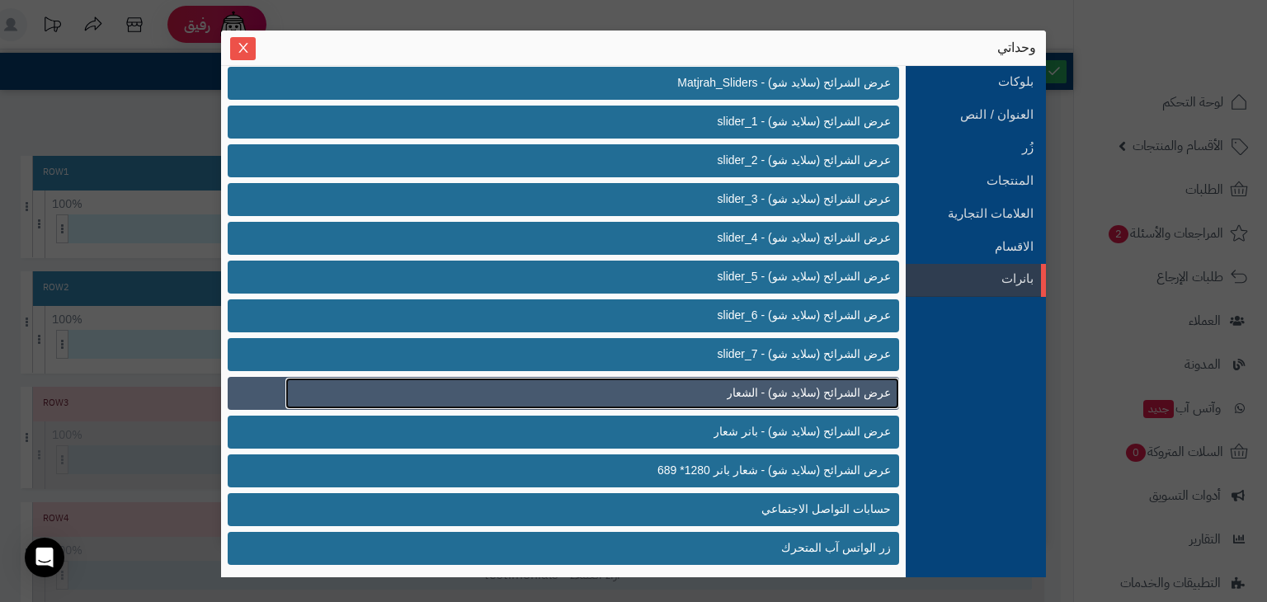
click at [729, 395] on link "عرض الشرائح (سلايد شو) - الشعار" at bounding box center [592, 393] width 614 height 31
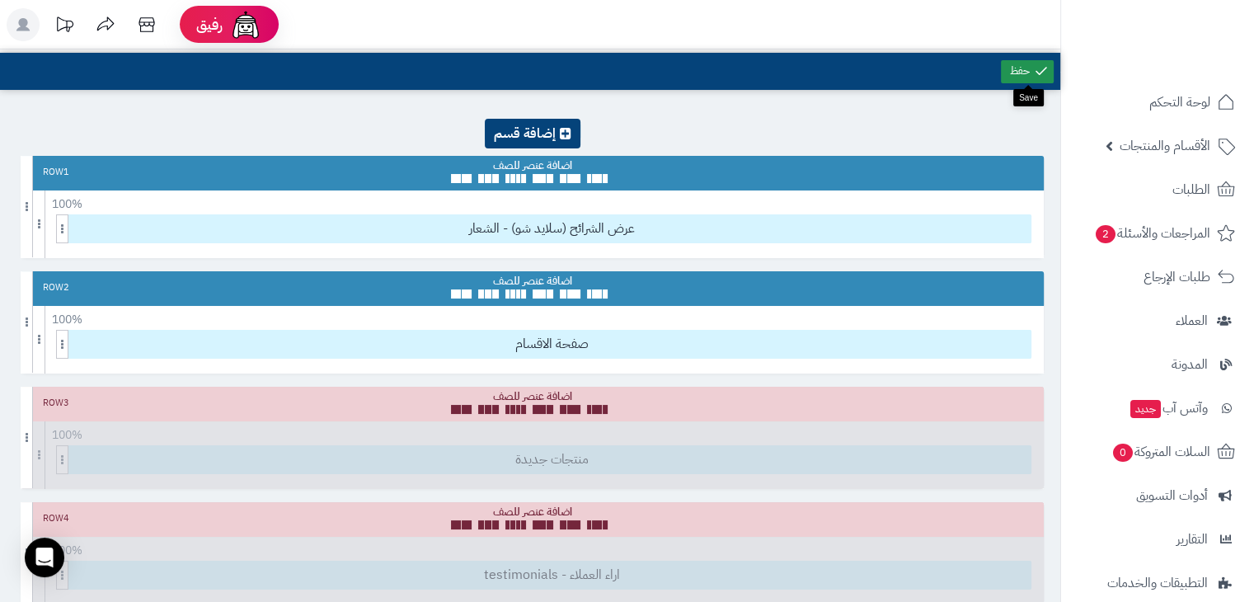
click at [1013, 60] on link at bounding box center [1027, 71] width 53 height 23
click at [1023, 80] on link at bounding box center [1027, 71] width 53 height 23
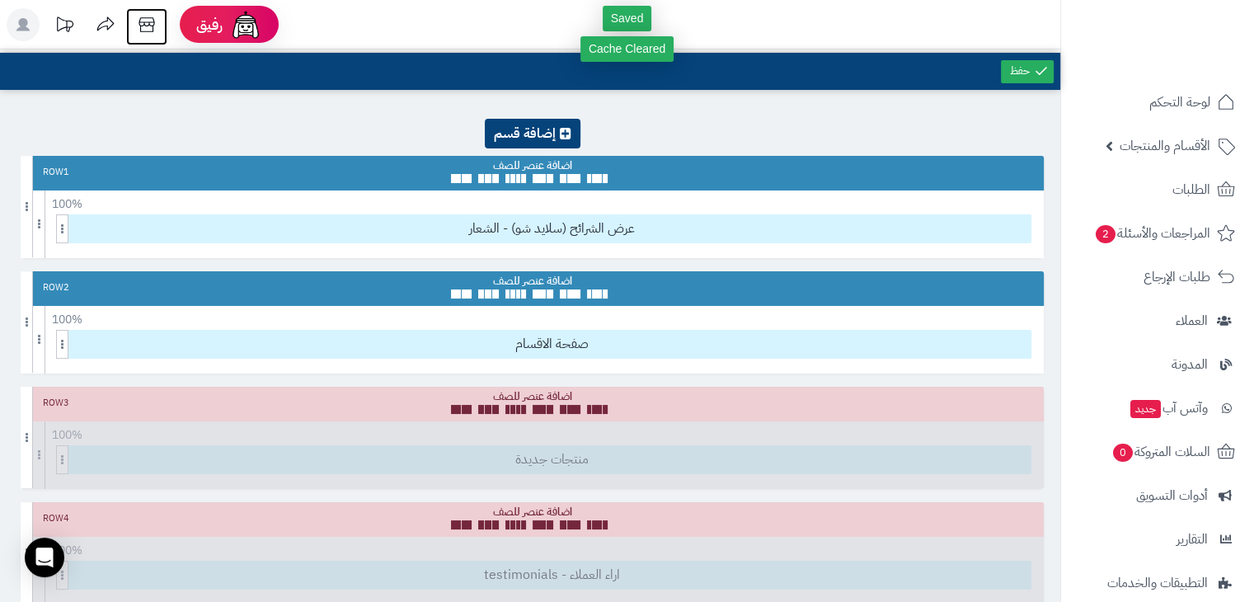
click at [139, 27] on icon at bounding box center [146, 24] width 33 height 33
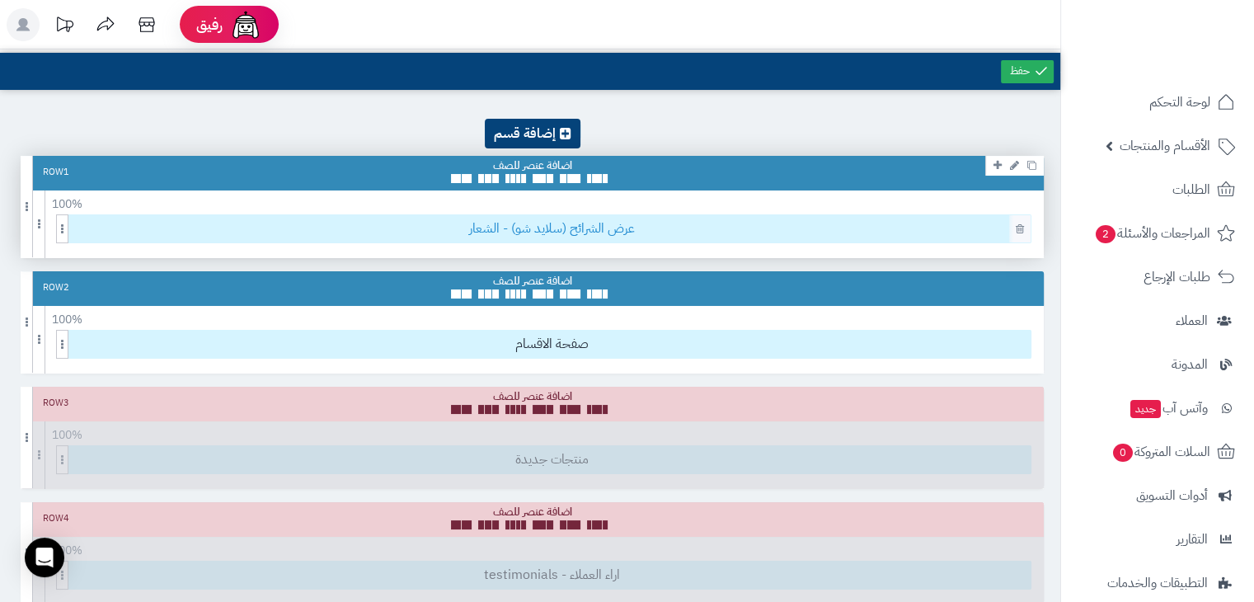
click at [506, 231] on span "عرض الشرائح (سلايد شو) - الشعار" at bounding box center [551, 228] width 957 height 27
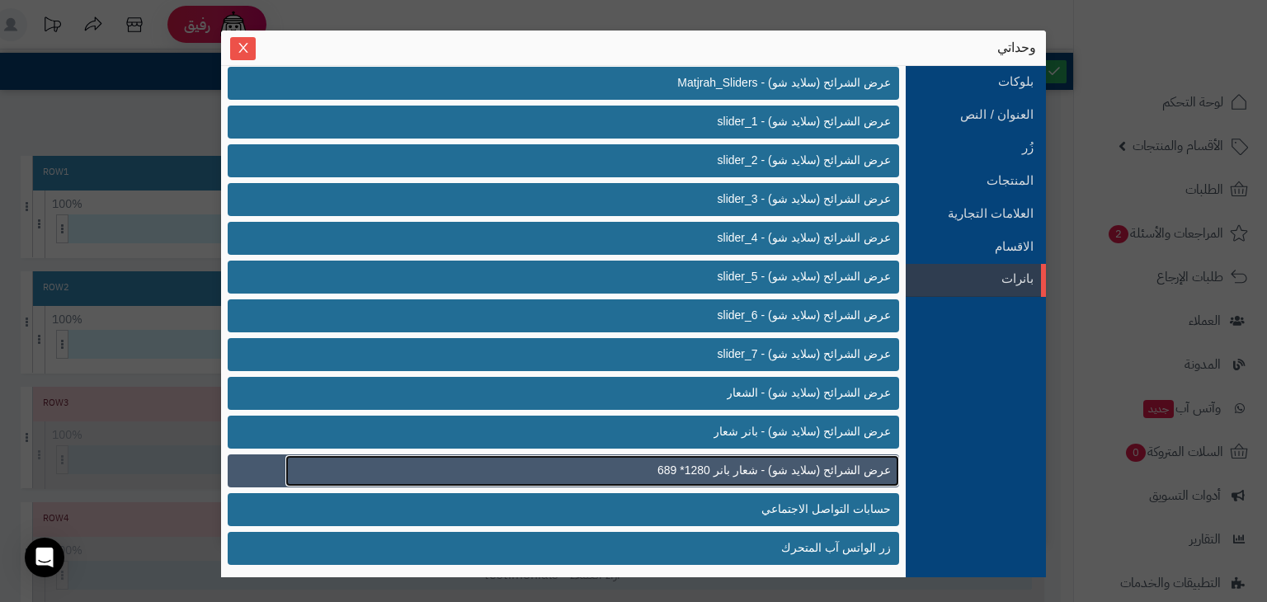
click at [756, 472] on span "عرض الشرائح (سلايد شو) - شعار بانر 1280* 689" at bounding box center [773, 470] width 233 height 17
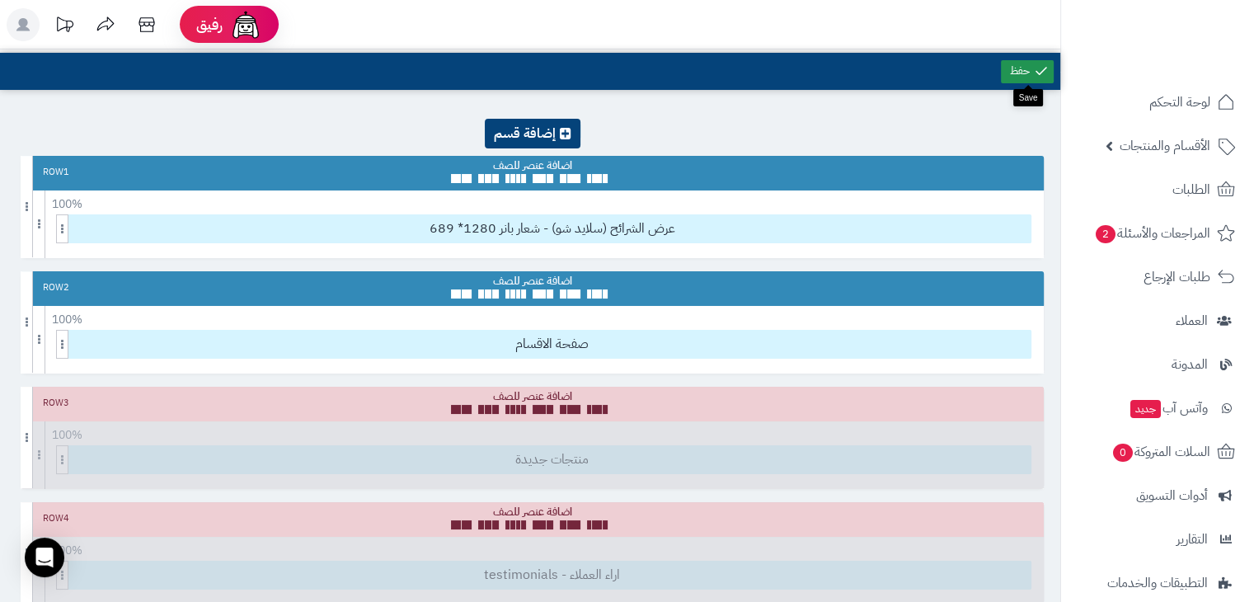
click at [1012, 73] on link at bounding box center [1027, 71] width 53 height 23
click at [158, 25] on icon at bounding box center [146, 24] width 33 height 33
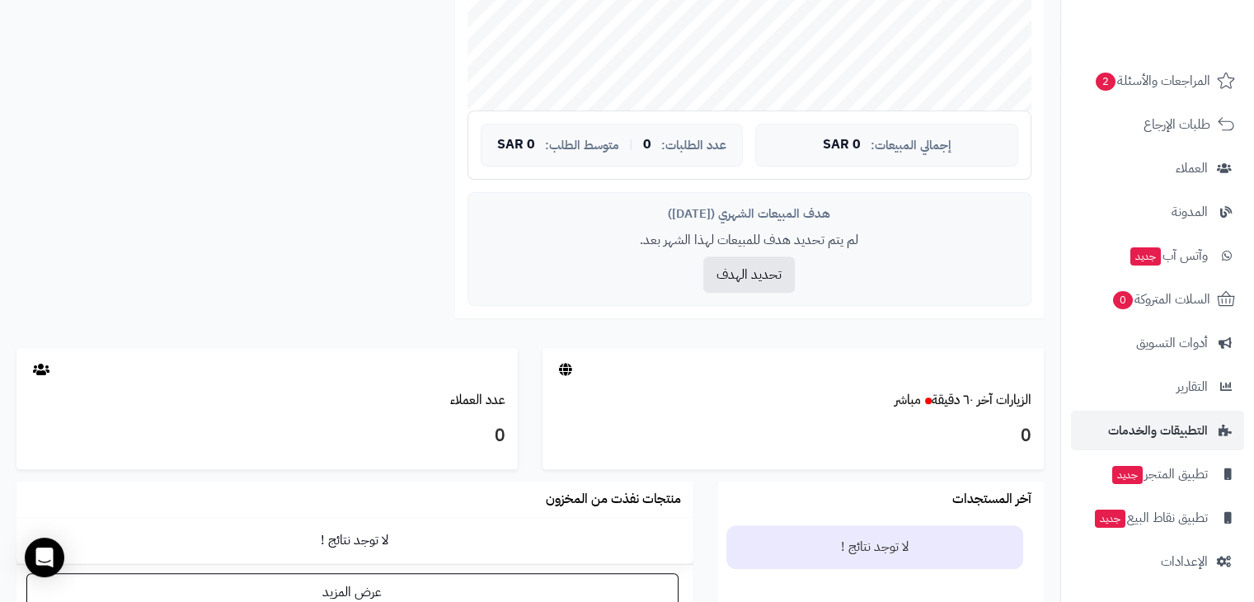
scroll to position [676, 0]
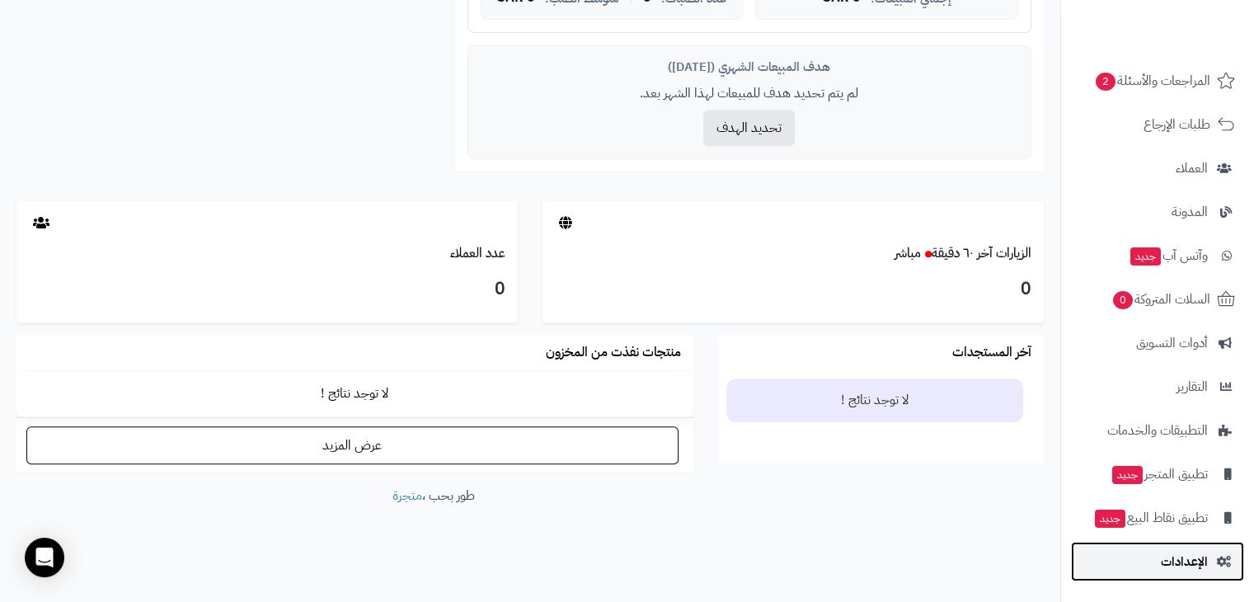
click at [1189, 566] on span "الإعدادات" at bounding box center [1184, 561] width 47 height 23
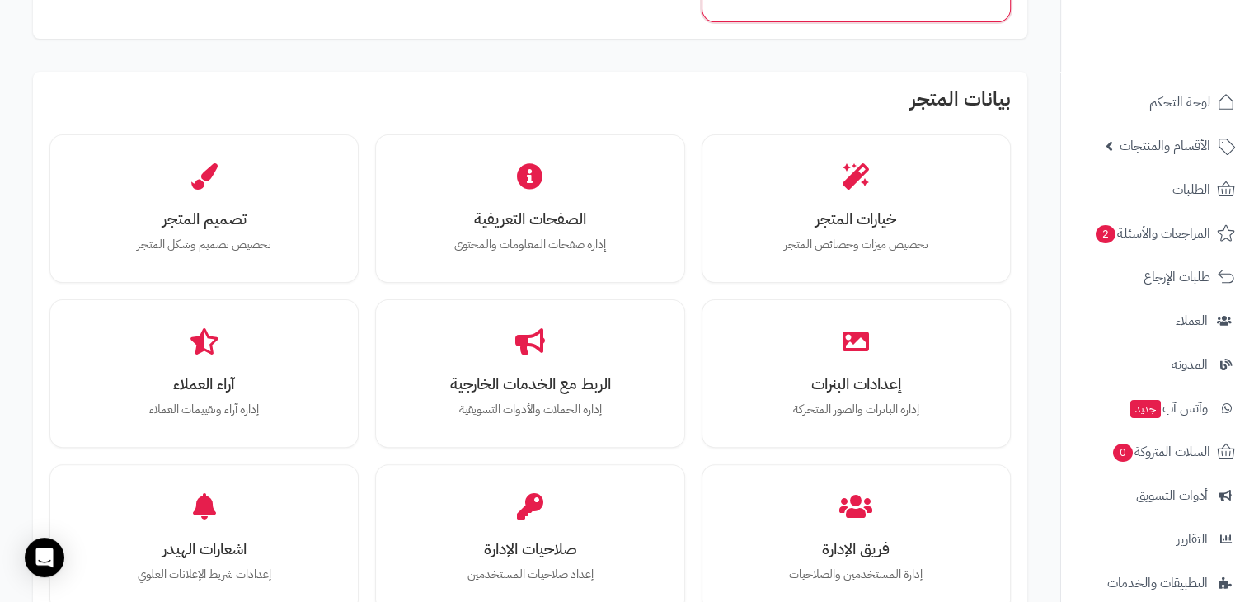
scroll to position [444, 0]
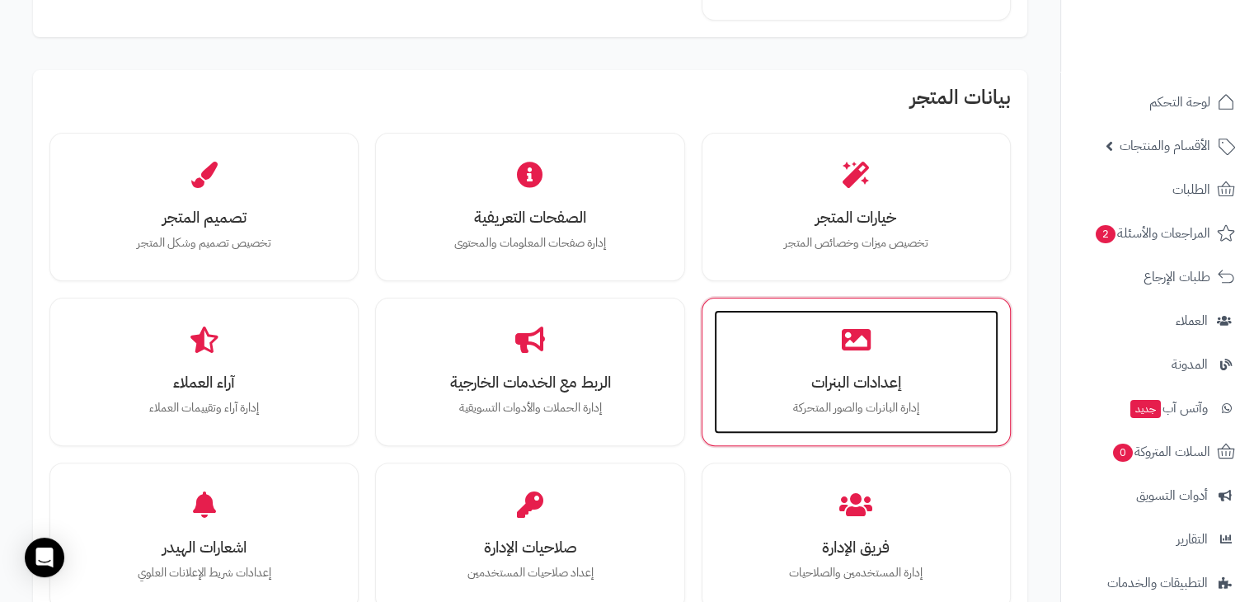
click at [837, 379] on h3 "إعدادات البنرات" at bounding box center [857, 382] width 252 height 17
